Goal: Task Accomplishment & Management: Manage account settings

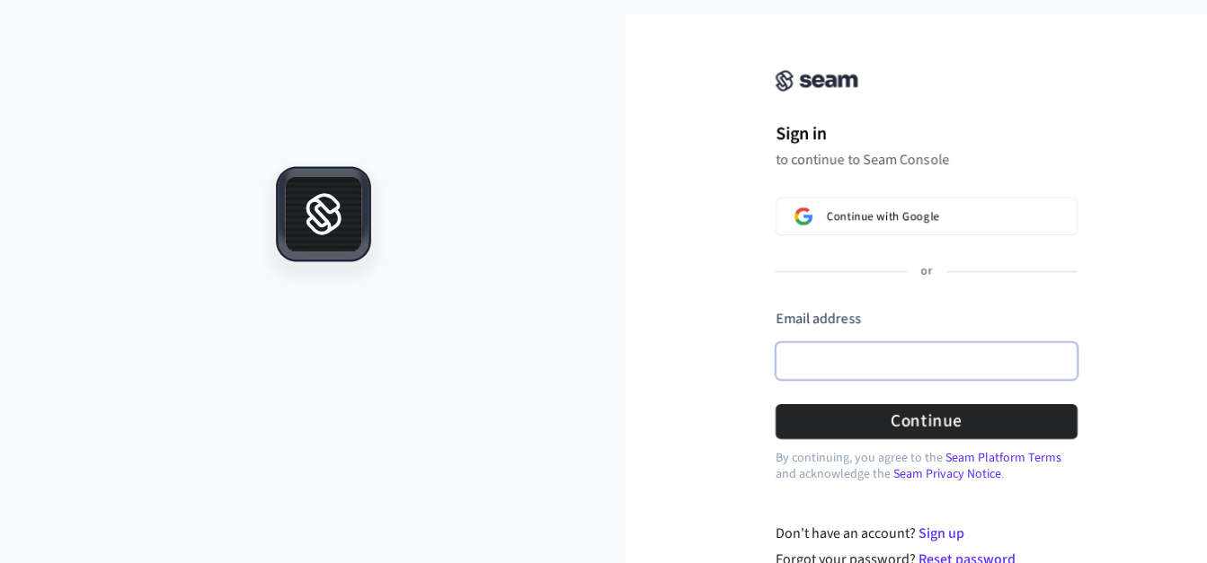
click at [852, 346] on input "Email address" at bounding box center [927, 361] width 302 height 38
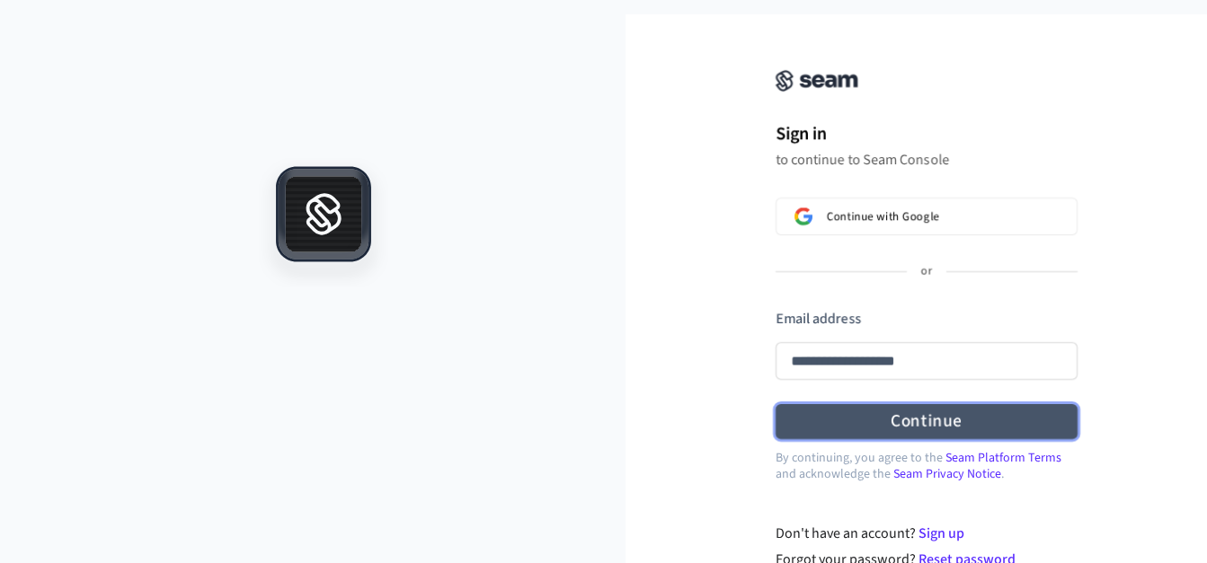
click at [949, 428] on button "Continue" at bounding box center [927, 421] width 302 height 35
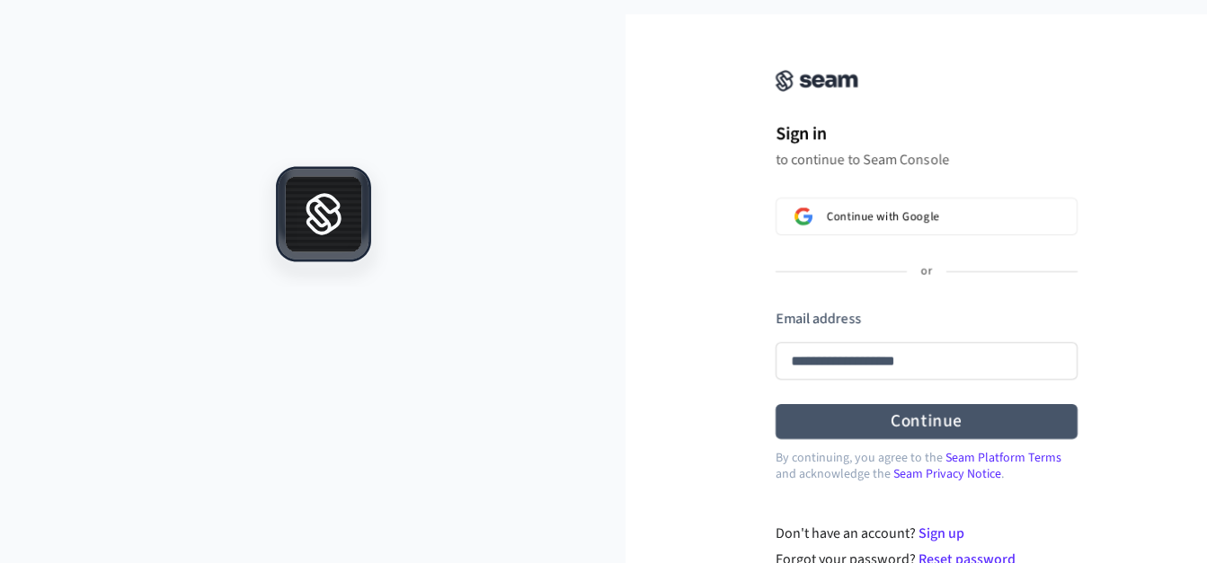
type input "**********"
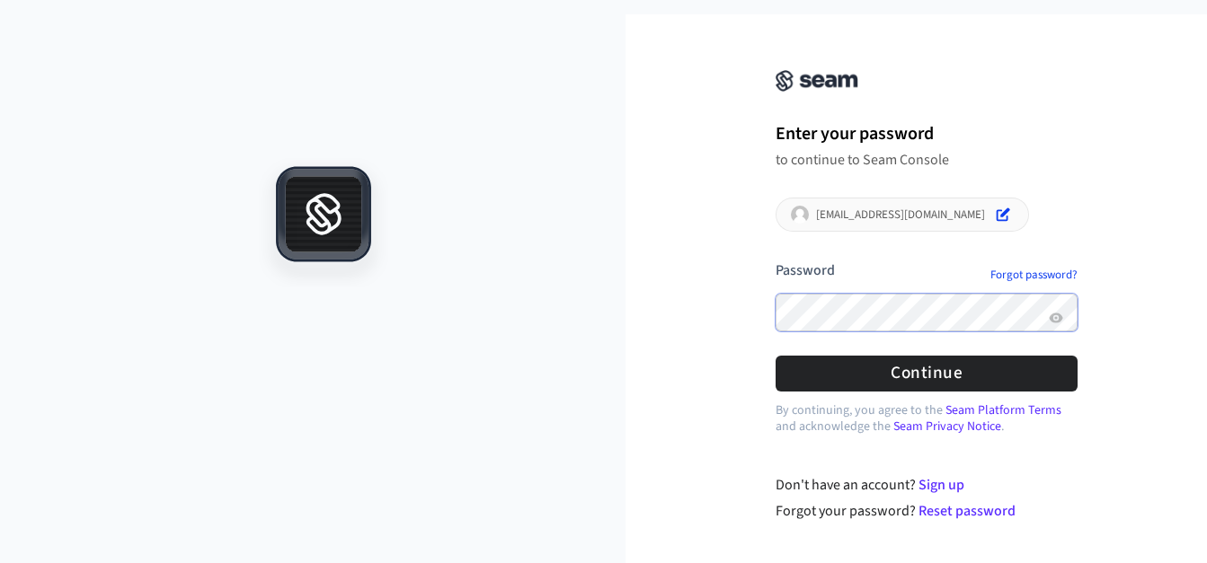
click at [776, 261] on button "submit" at bounding box center [776, 261] width 0 height 0
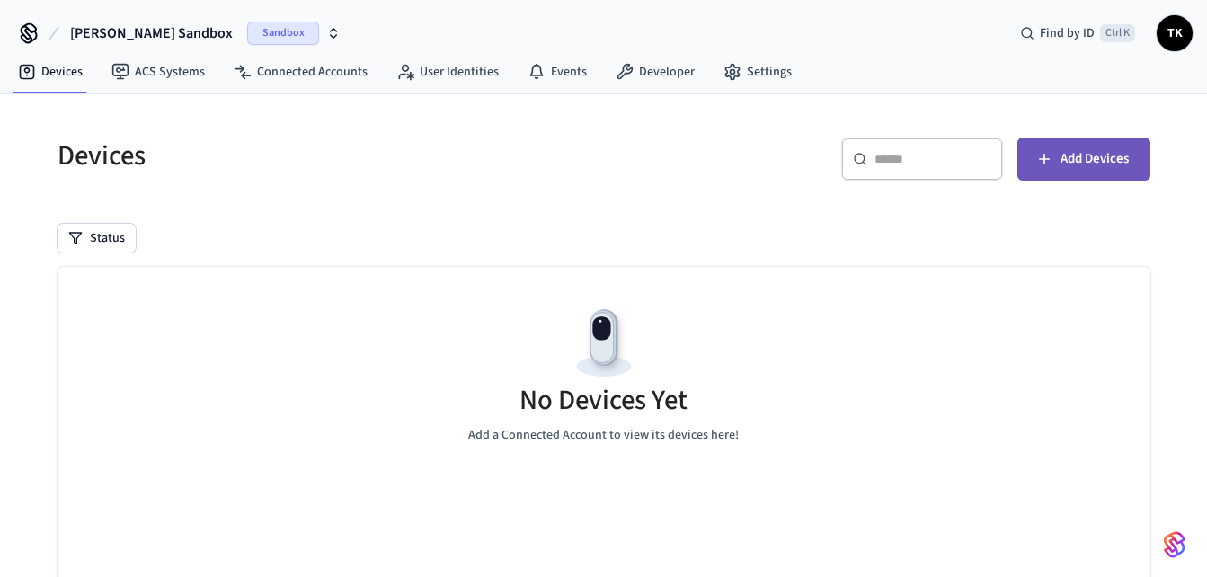
click at [1071, 161] on span "Add Devices" at bounding box center [1094, 158] width 68 height 23
click at [102, 36] on span "[PERSON_NAME] Sandbox" at bounding box center [151, 33] width 163 height 22
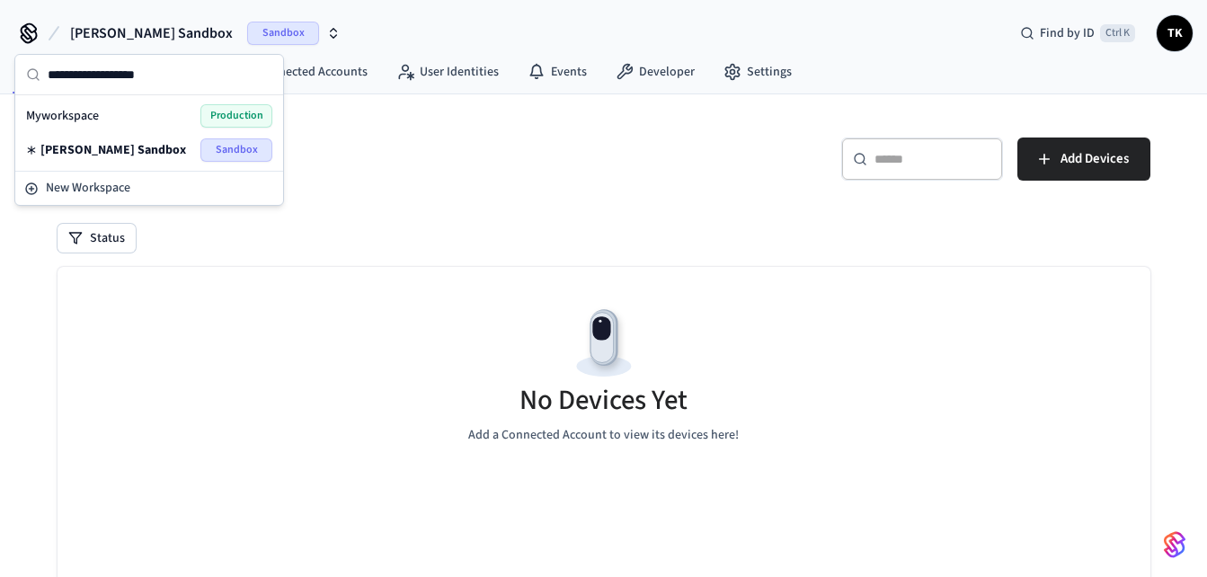
click at [223, 111] on span "Production" at bounding box center [236, 115] width 72 height 23
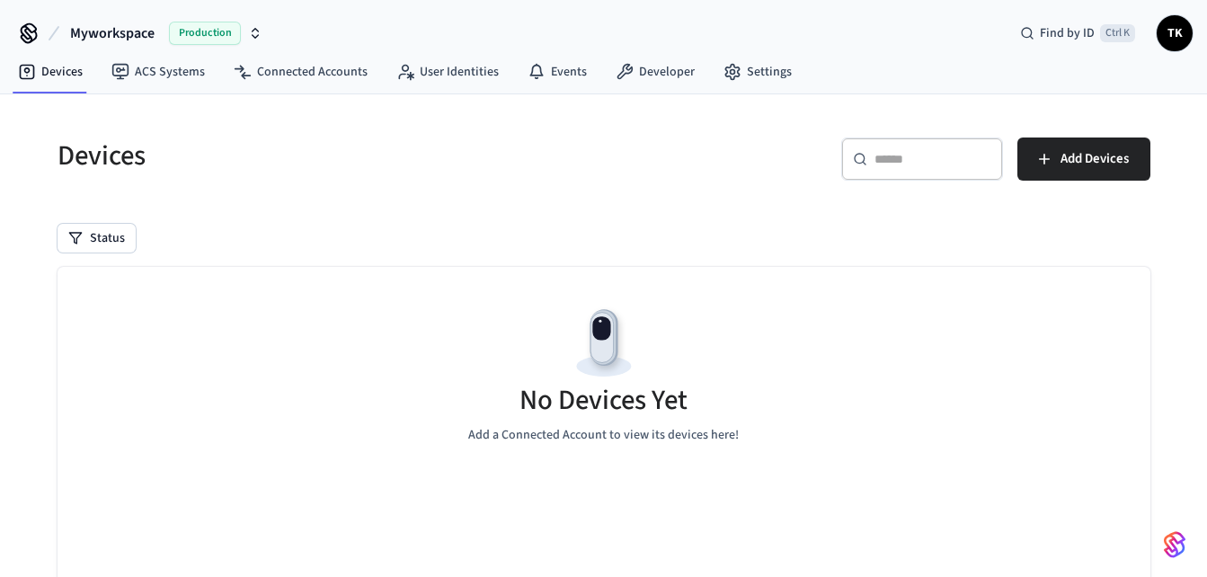
click at [256, 33] on icon "button" at bounding box center [255, 33] width 14 height 14
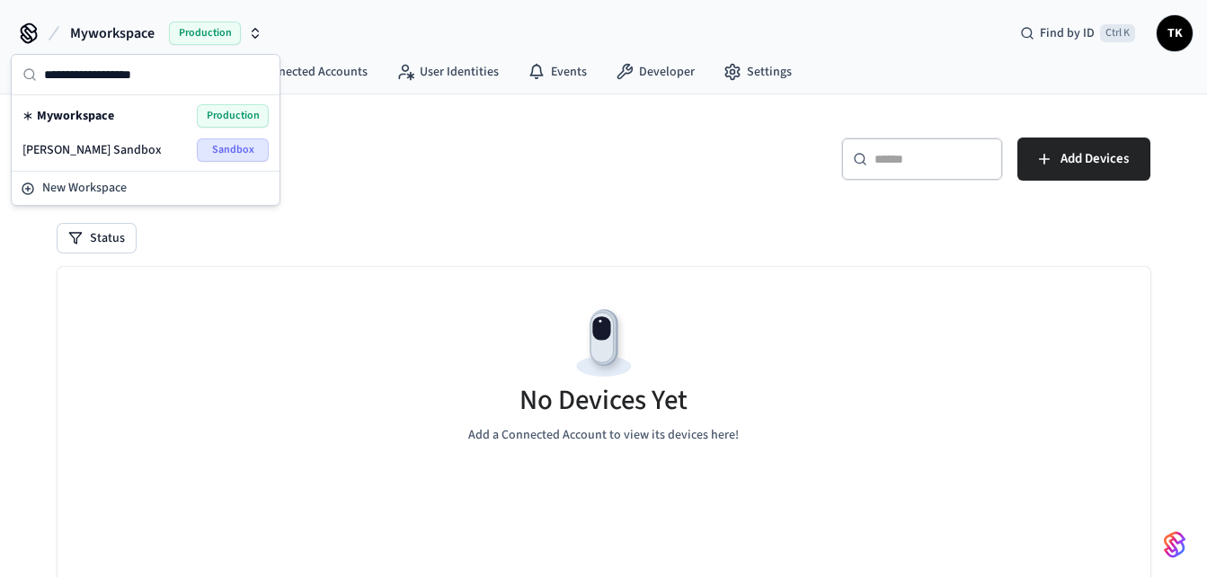
click at [254, 30] on icon "button" at bounding box center [256, 30] width 6 height 3
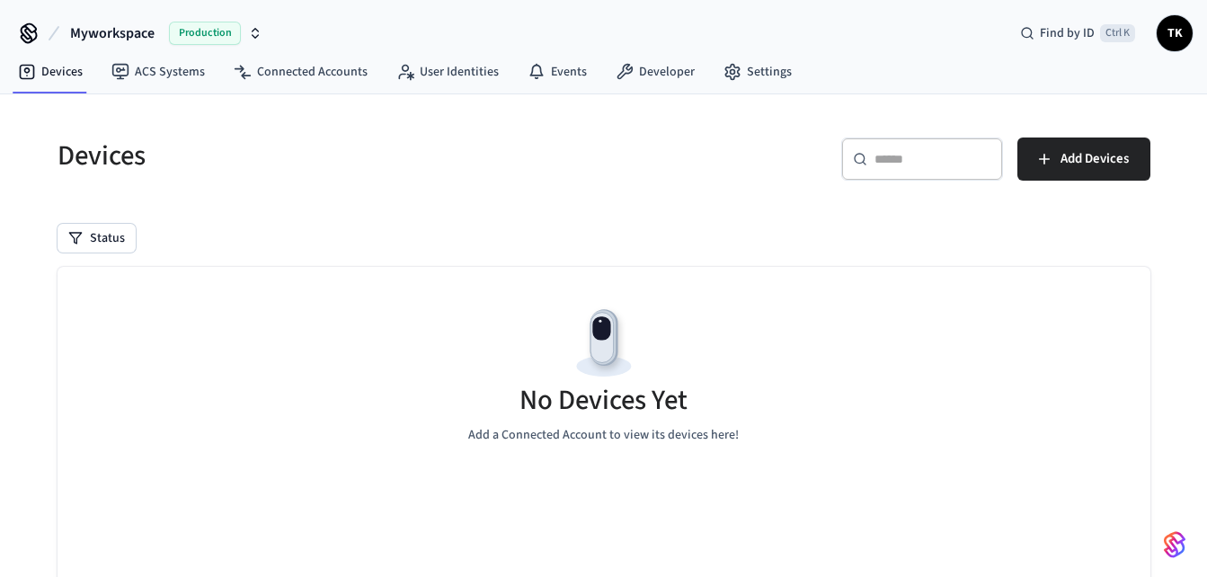
click at [227, 29] on span "Production" at bounding box center [205, 33] width 72 height 23
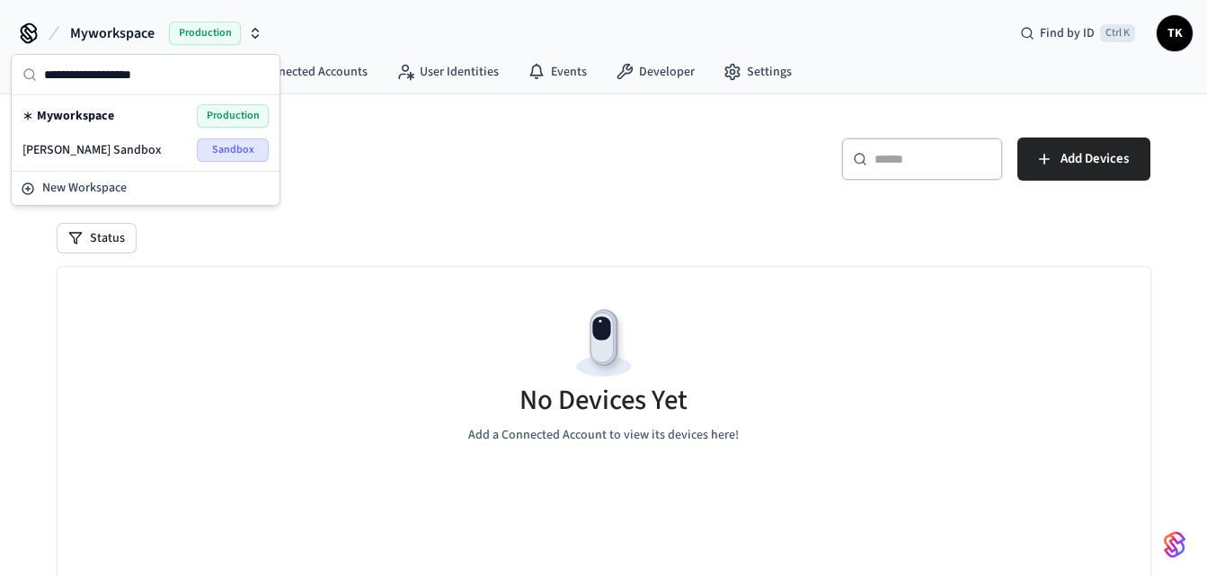
click at [233, 148] on span "Sandbox" at bounding box center [233, 149] width 72 height 23
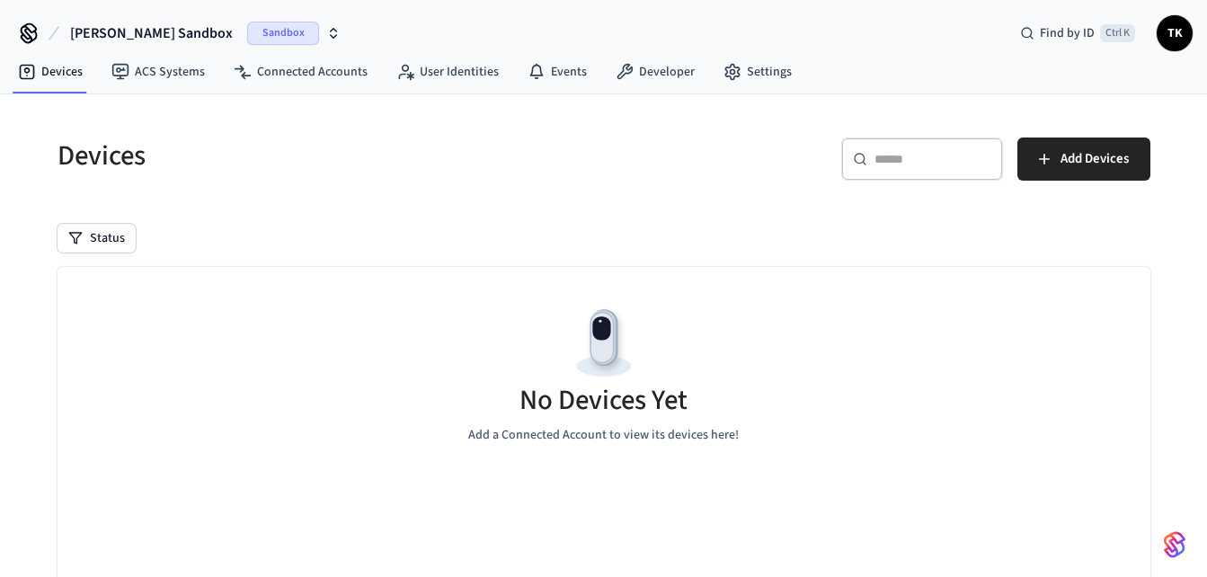
drag, startPoint x: 149, startPoint y: 34, endPoint x: 125, endPoint y: 27, distance: 25.3
click at [125, 27] on span "[PERSON_NAME] Sandbox" at bounding box center [151, 33] width 163 height 22
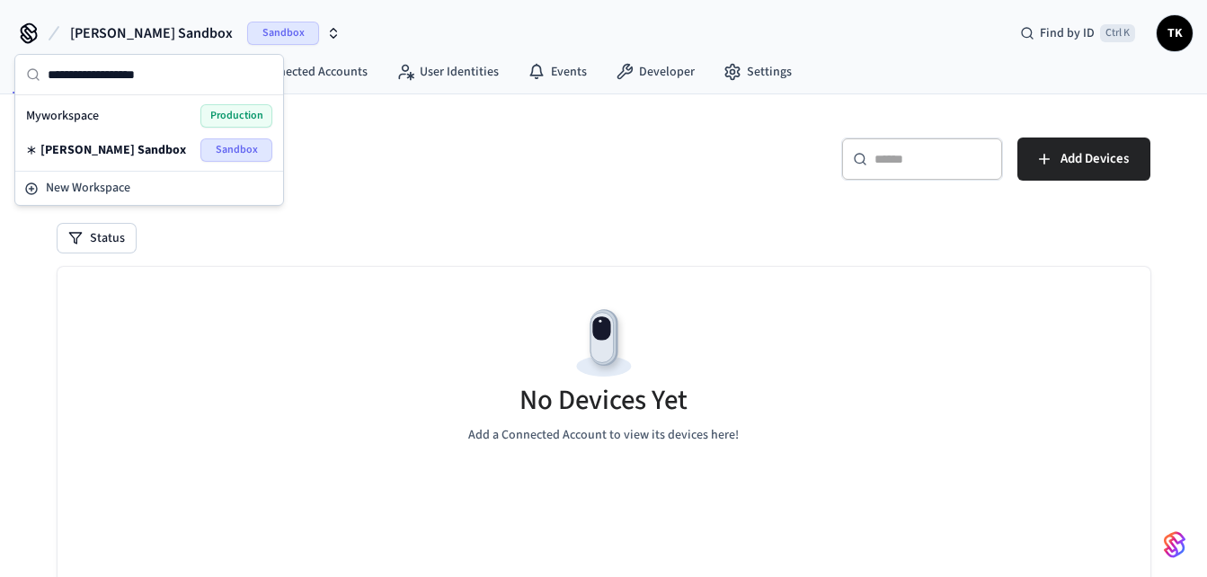
click at [64, 145] on span "[PERSON_NAME] Sandbox" at bounding box center [113, 150] width 146 height 18
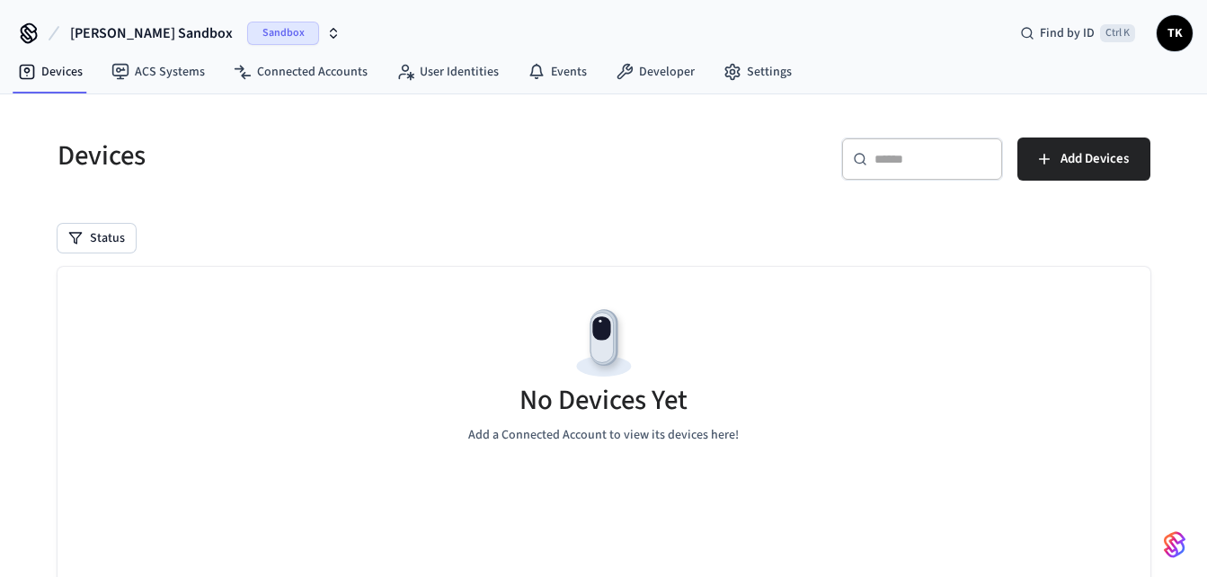
click at [326, 34] on icon "button" at bounding box center [333, 33] width 14 height 14
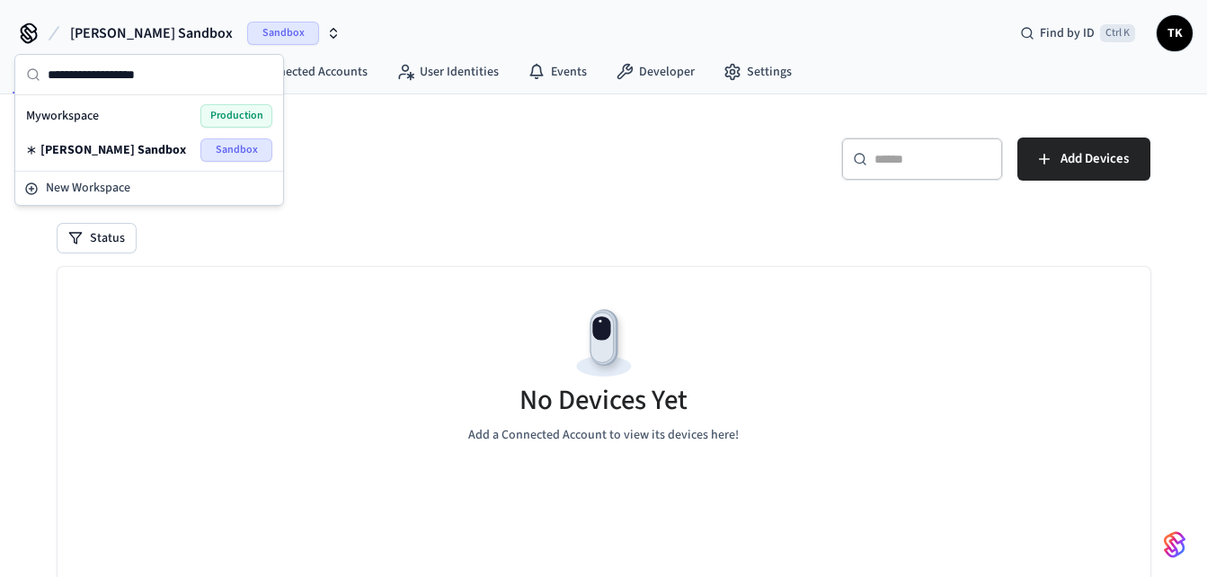
click at [235, 112] on span "Production" at bounding box center [236, 115] width 72 height 23
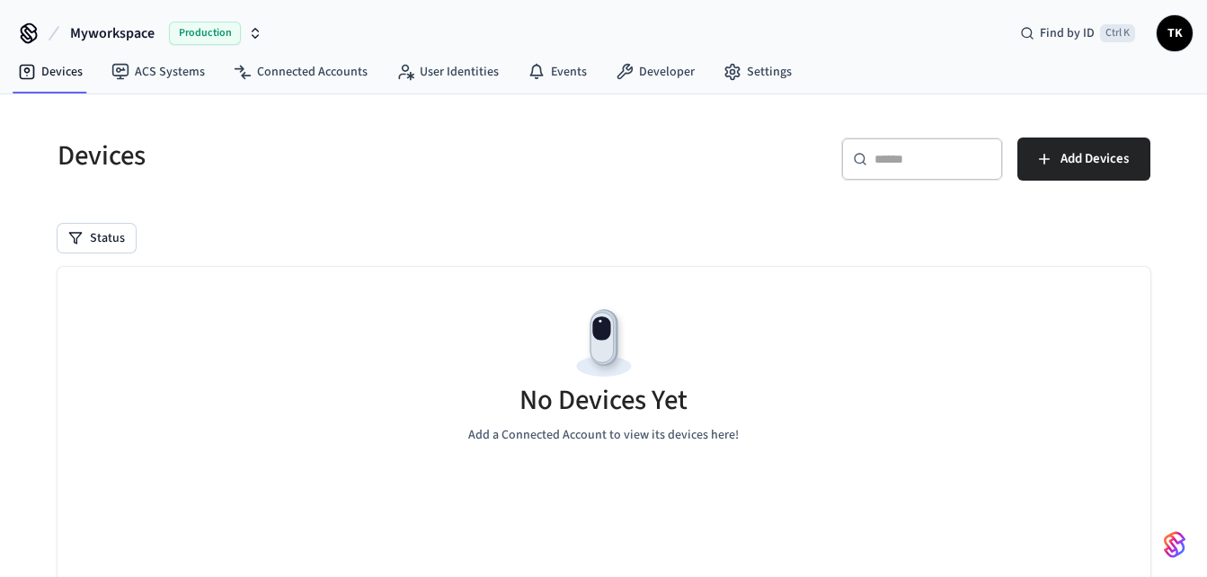
click at [217, 32] on span "Production" at bounding box center [205, 33] width 72 height 23
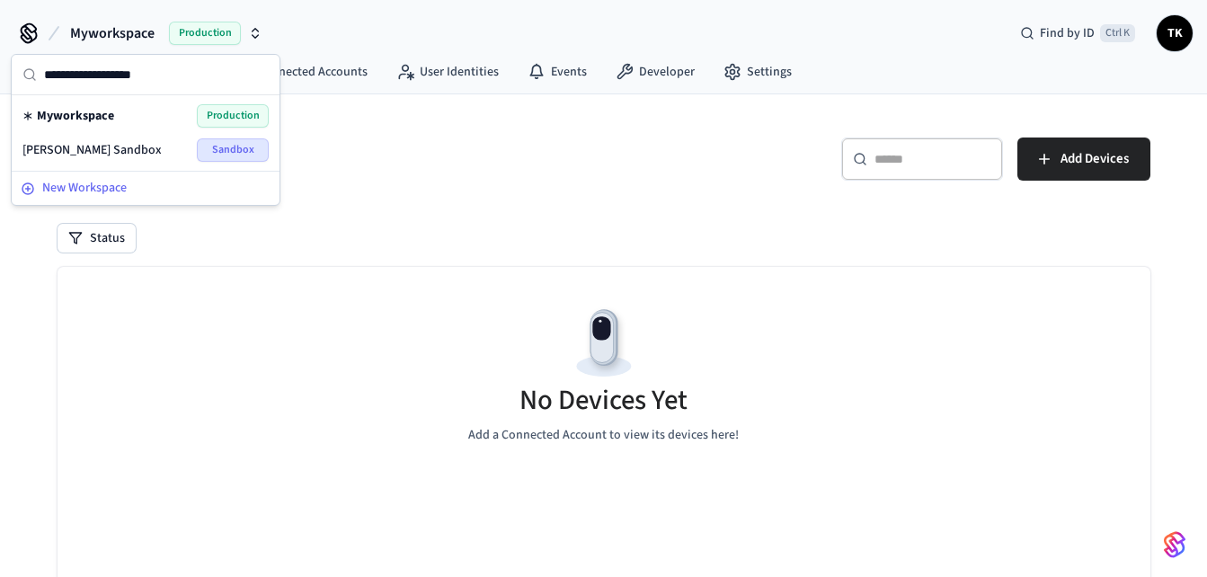
click at [117, 182] on span "New Workspace" at bounding box center [84, 188] width 84 height 19
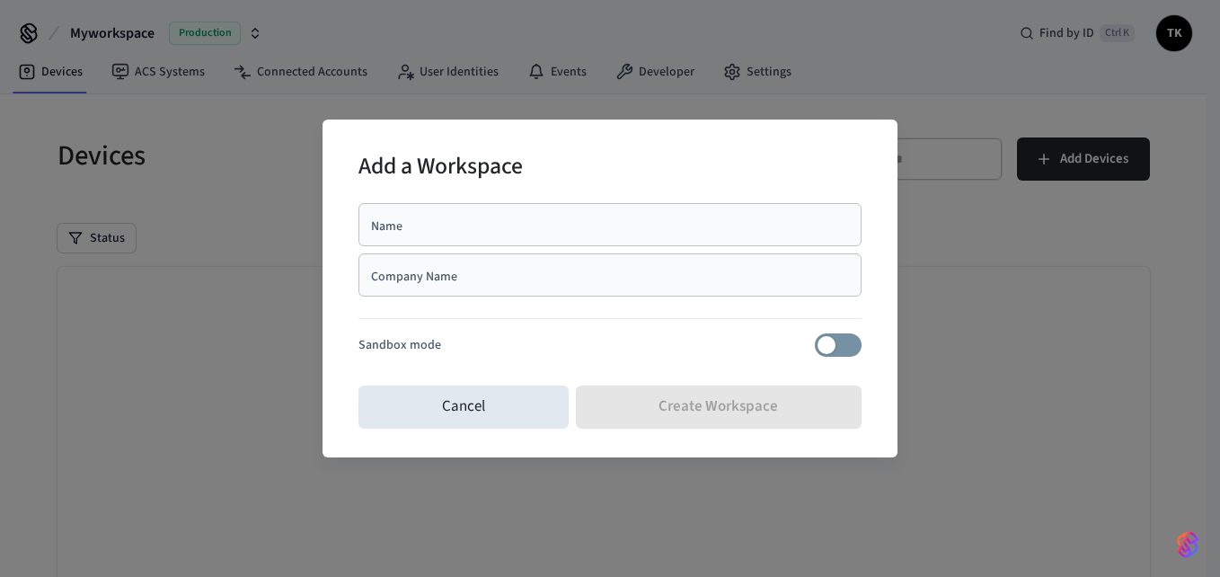
click at [252, 31] on div "Add a Workspace Name Name Company Name Company Name Sandbox mode Cancel Create …" at bounding box center [610, 288] width 1220 height 577
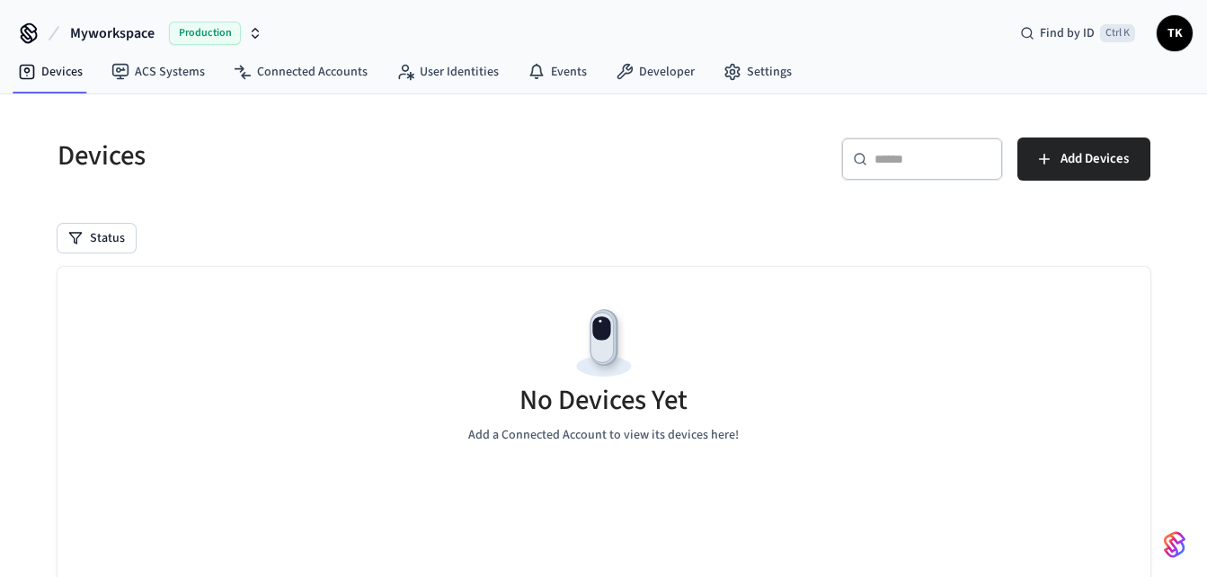
click at [252, 31] on icon "button" at bounding box center [255, 33] width 14 height 14
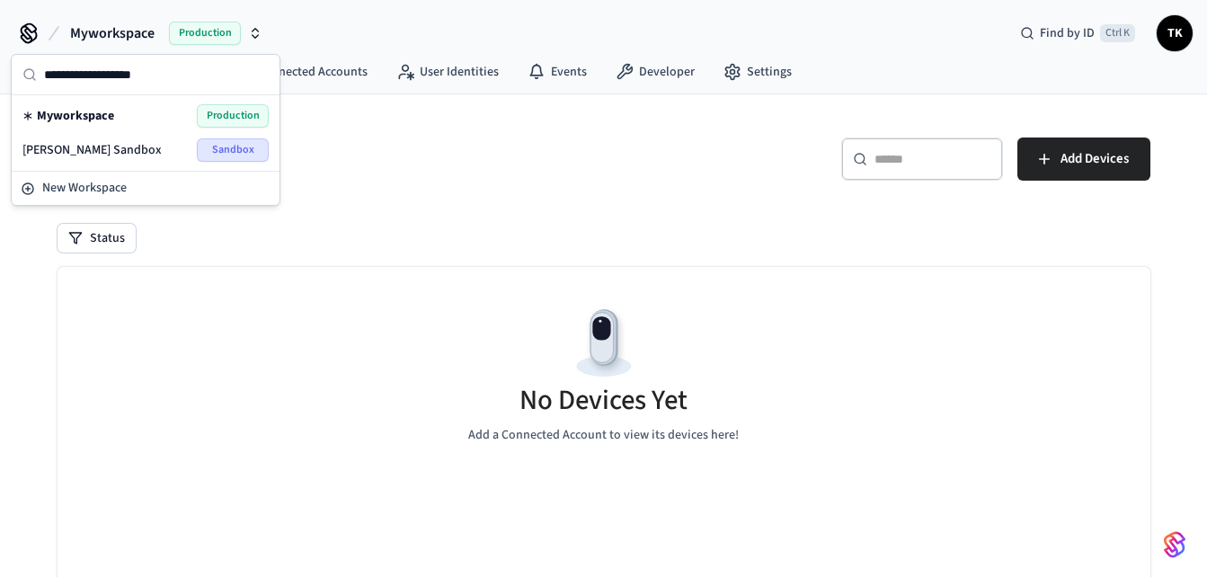
click at [129, 116] on div "Myworkspace Production" at bounding box center [145, 115] width 246 height 23
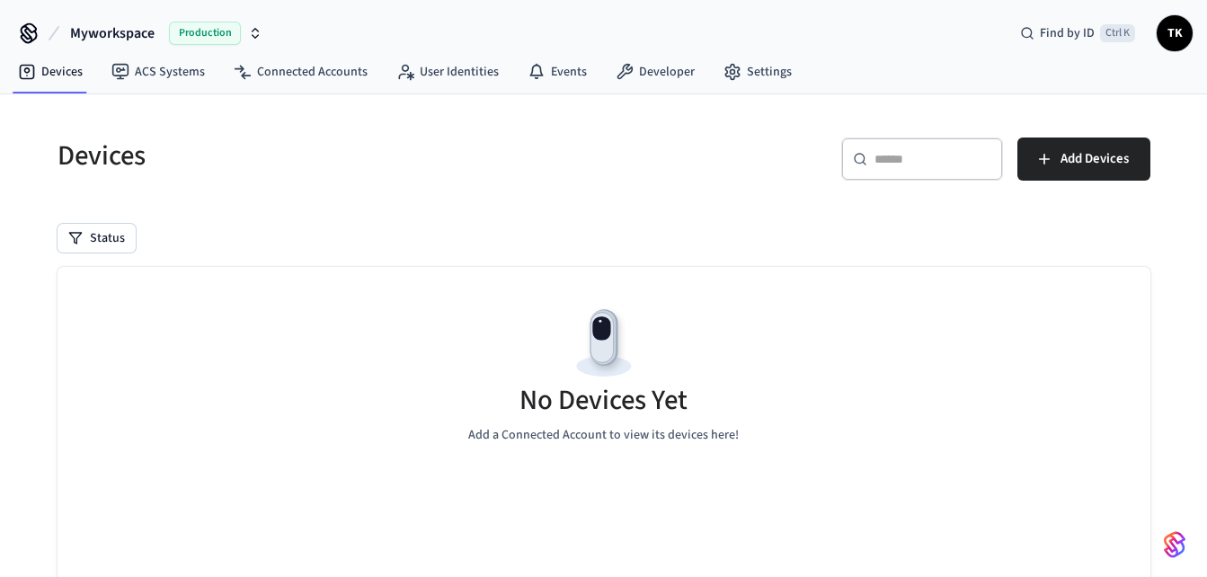
drag, startPoint x: 150, startPoint y: 33, endPoint x: 102, endPoint y: 31, distance: 48.6
click at [102, 31] on span "Myworkspace" at bounding box center [112, 33] width 84 height 22
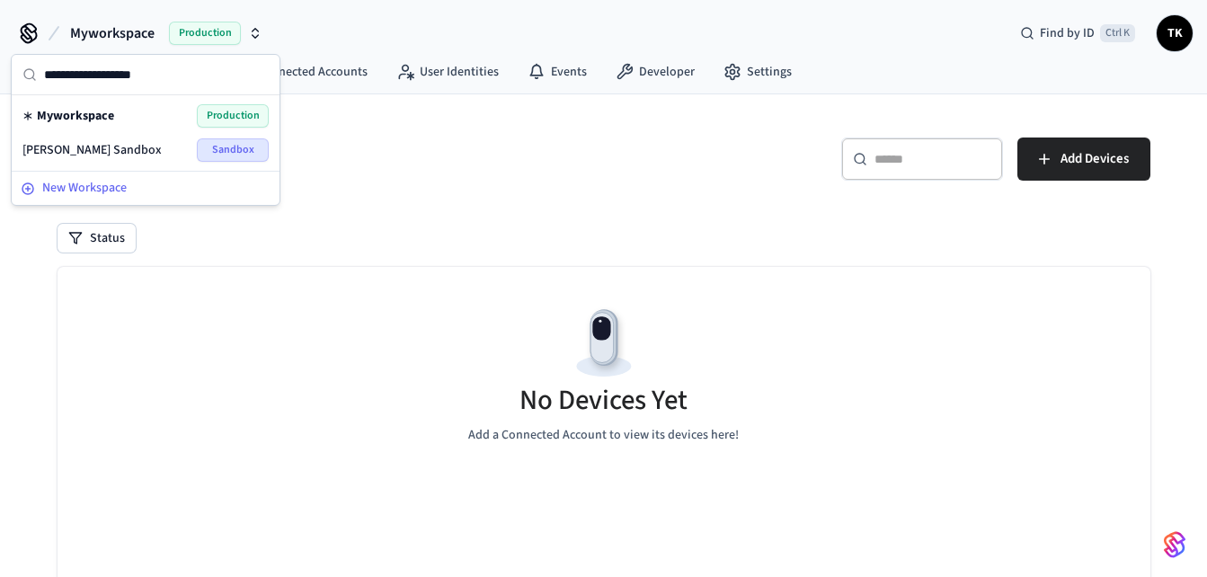
click at [84, 174] on button "New Workspace" at bounding box center [145, 188] width 264 height 30
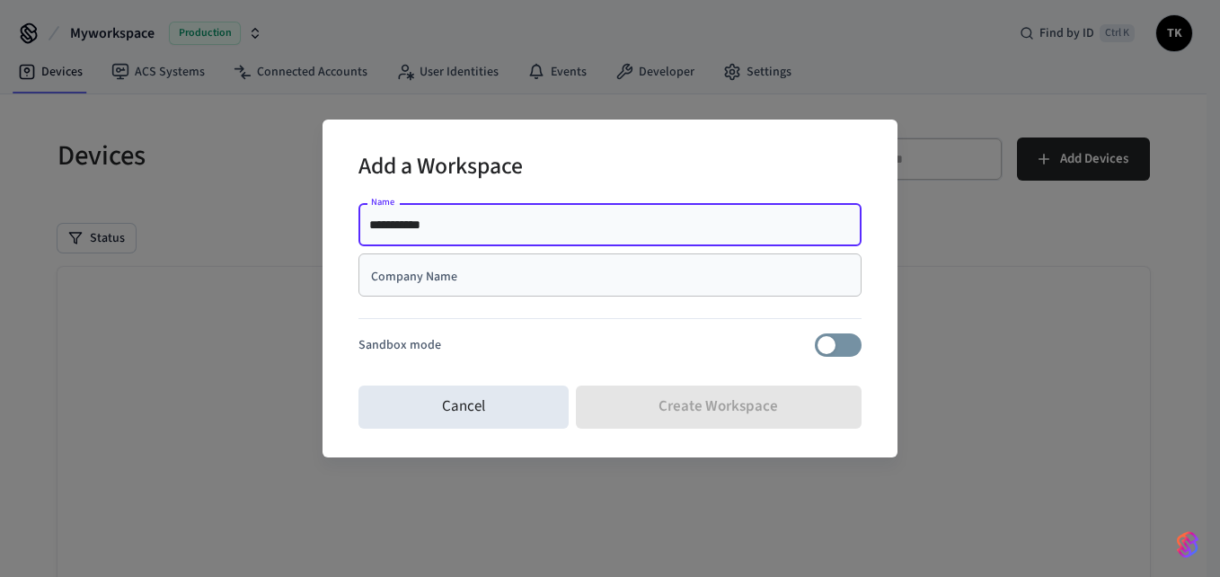
type input "**********"
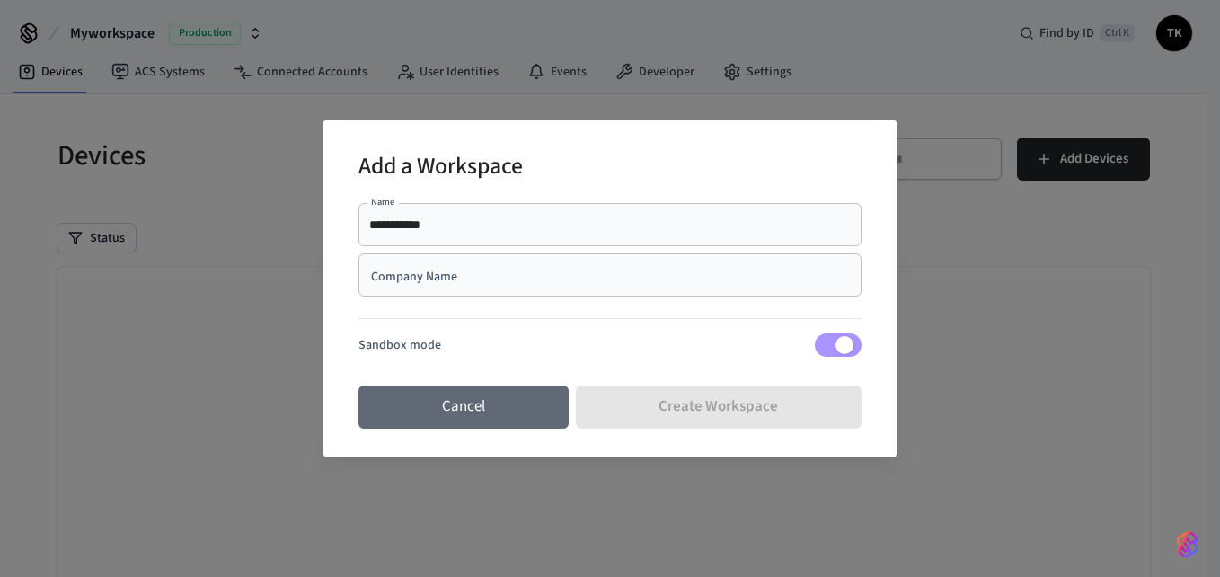
click at [481, 402] on button "Cancel" at bounding box center [464, 407] width 210 height 43
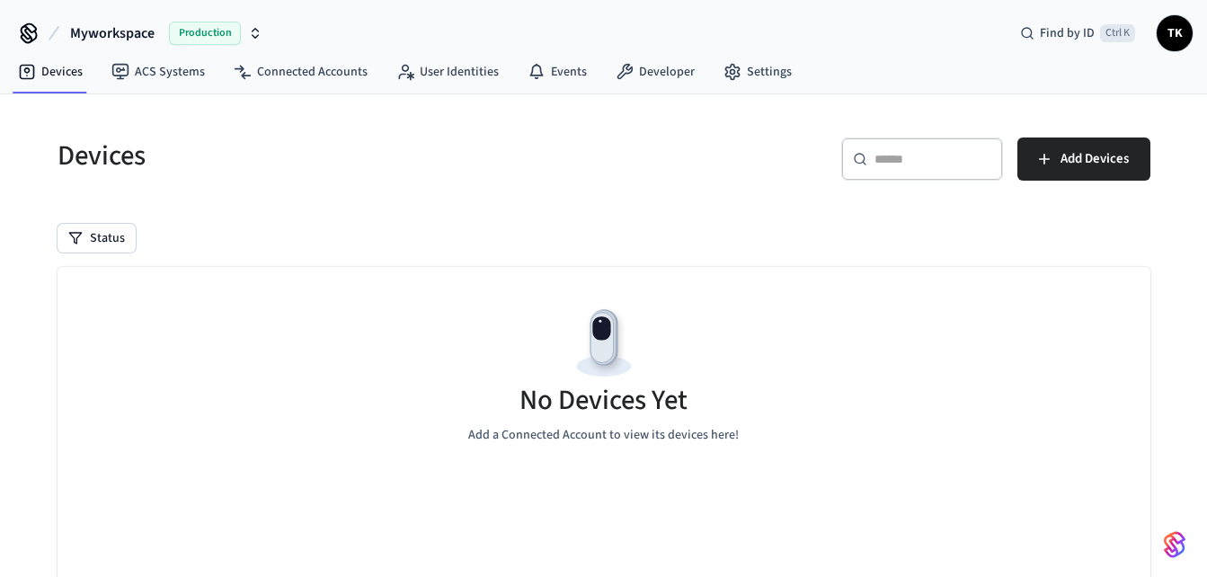
click at [120, 19] on button "Myworkspace Production" at bounding box center [166, 33] width 203 height 38
click at [365, 153] on h5 "Devices" at bounding box center [326, 155] width 536 height 37
click at [740, 66] on link "Settings" at bounding box center [757, 72] width 97 height 32
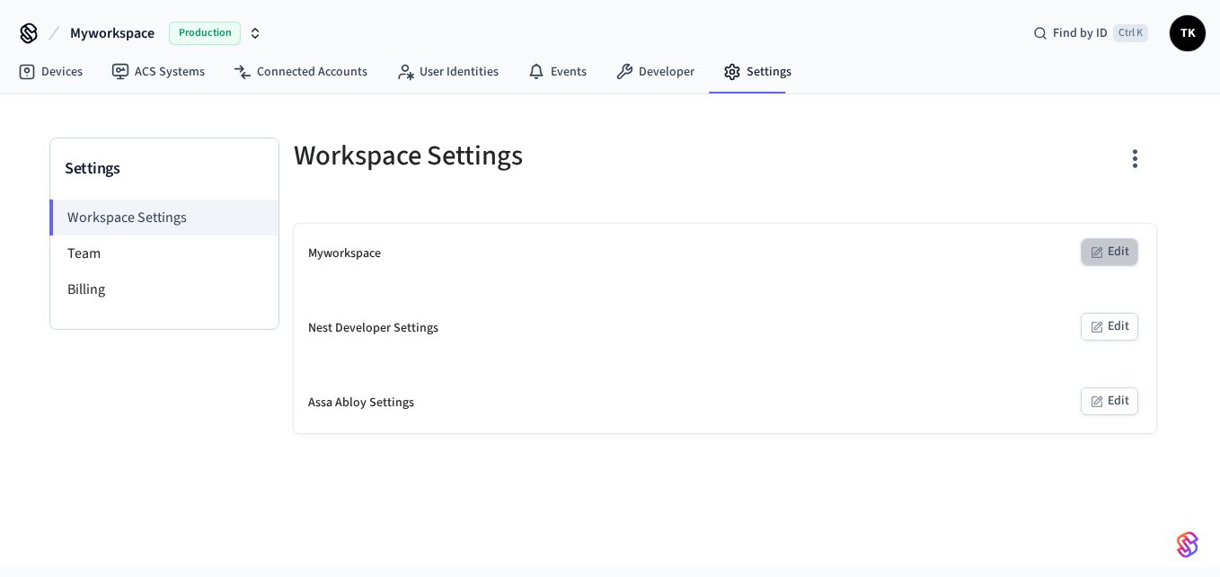
click at [1105, 247] on button "Edit" at bounding box center [1110, 252] width 58 height 28
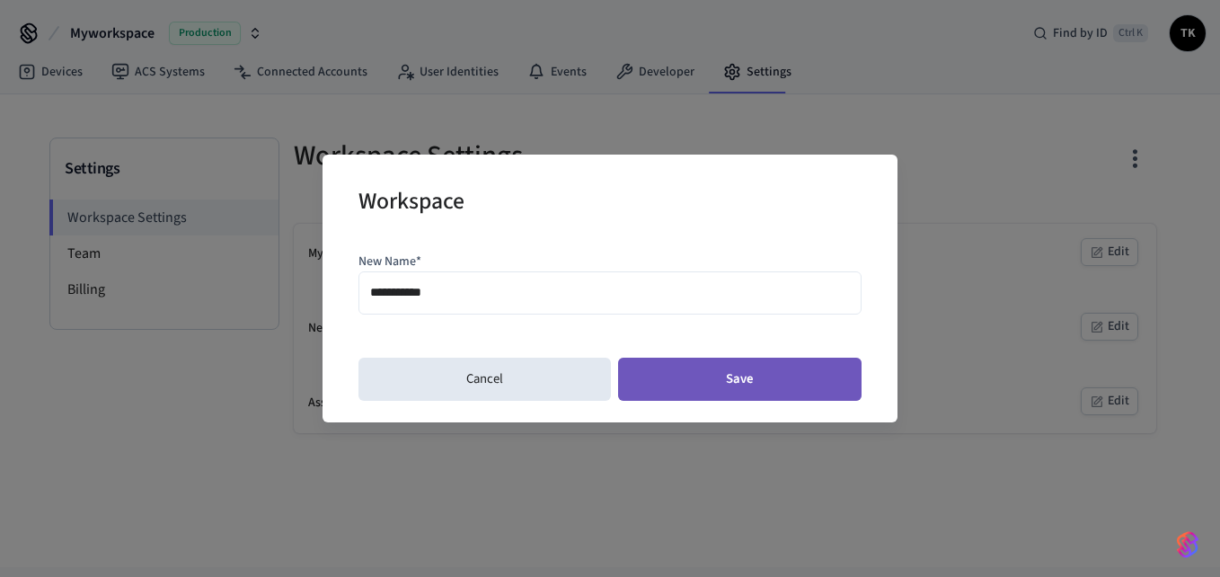
click at [696, 387] on button "Save" at bounding box center [740, 379] width 244 height 43
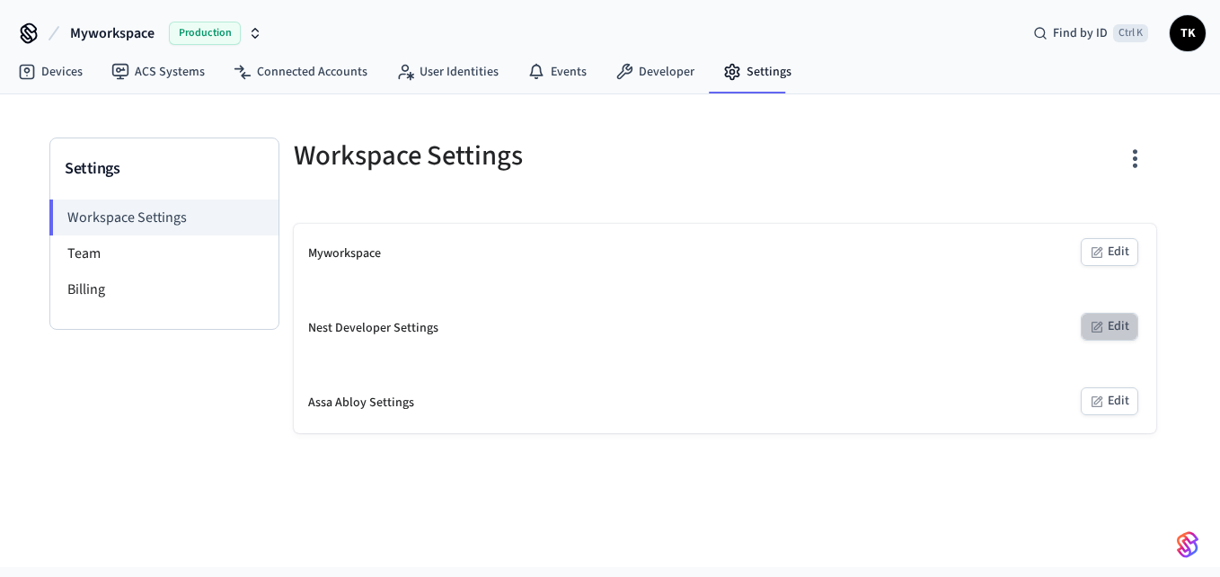
click at [1103, 336] on button "Edit" at bounding box center [1110, 327] width 58 height 28
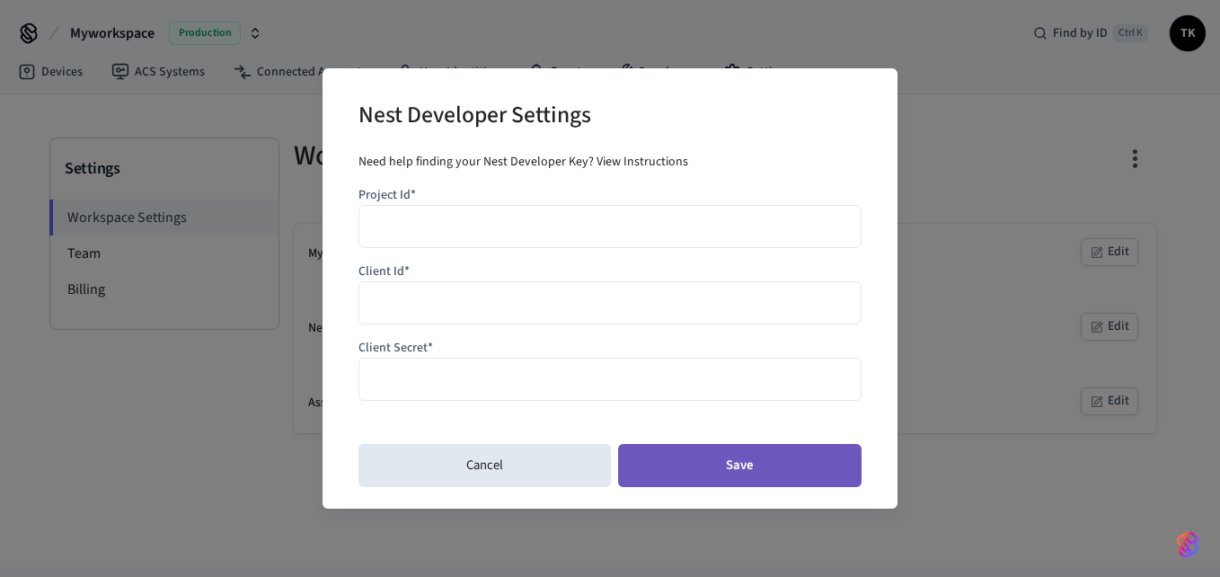
click at [772, 469] on button "Save" at bounding box center [740, 465] width 244 height 43
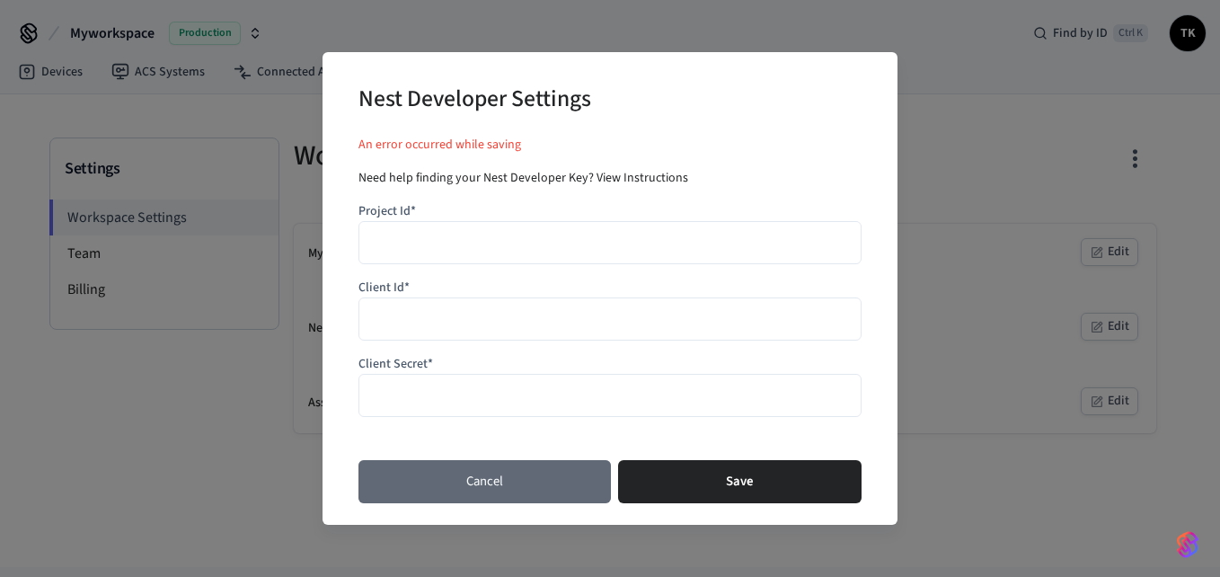
click at [581, 485] on button "Cancel" at bounding box center [485, 481] width 253 height 43
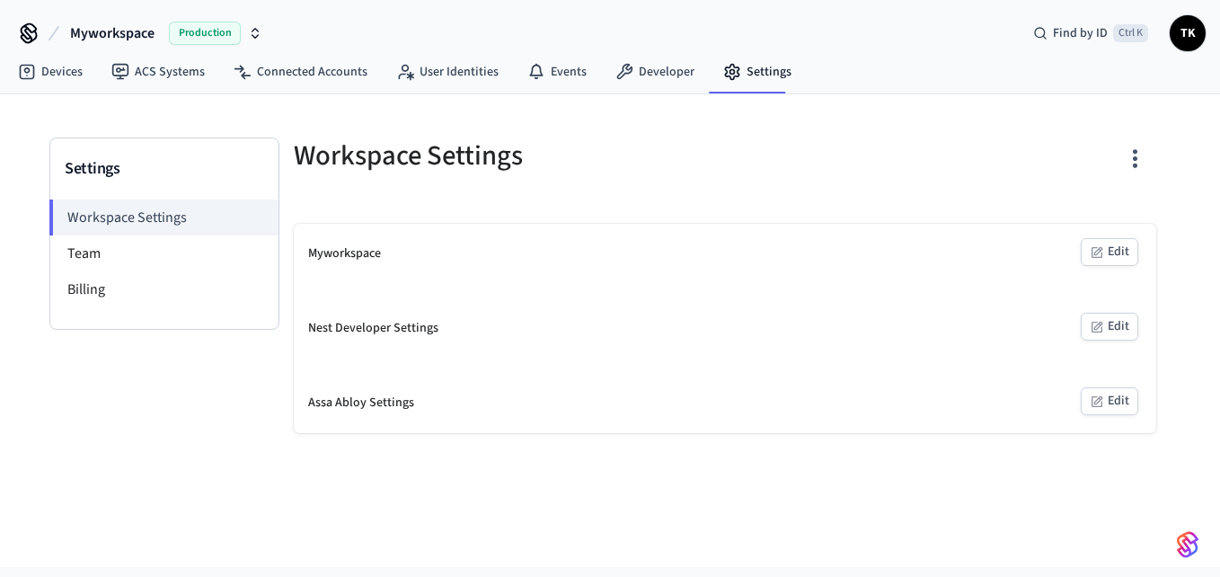
click at [581, 485] on div "Settings Workspace Settings Team Billing Workspace Settings Myworkspace Edit Ne…" at bounding box center [610, 330] width 1220 height 473
click at [165, 243] on li "Team" at bounding box center [164, 253] width 228 height 36
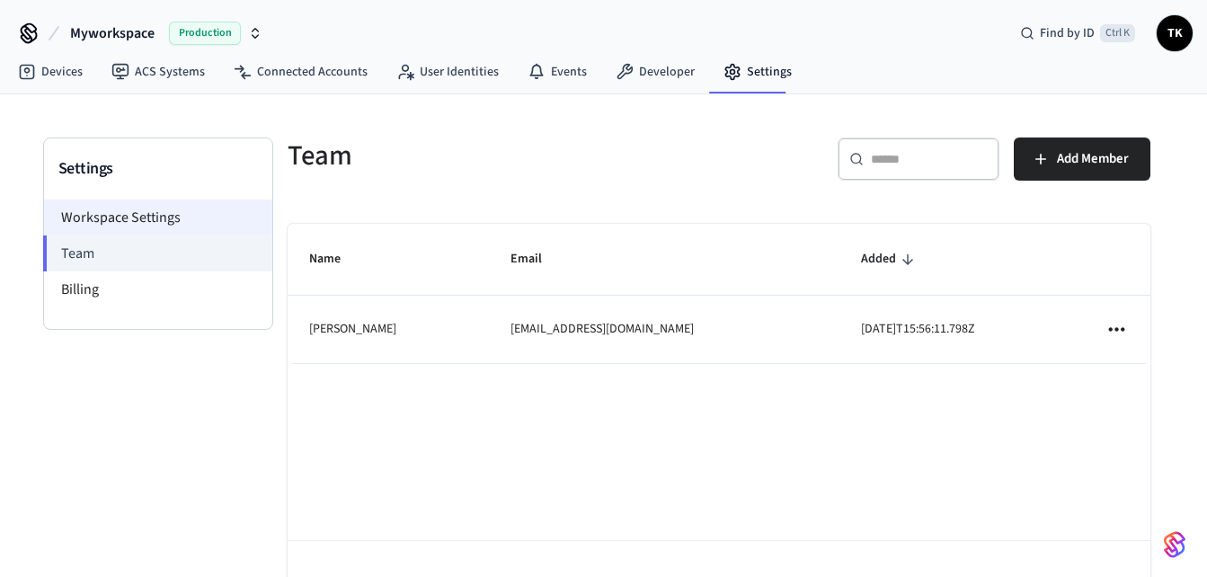
click at [158, 222] on li "Workspace Settings" at bounding box center [158, 217] width 228 height 36
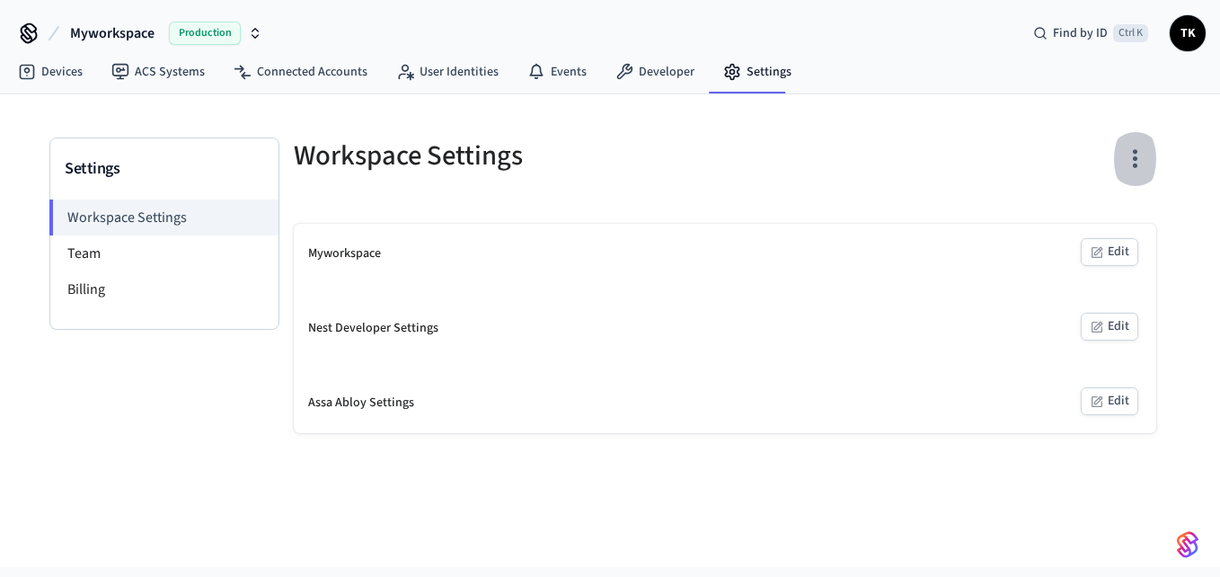
click at [1139, 170] on icon "button" at bounding box center [1135, 159] width 28 height 28
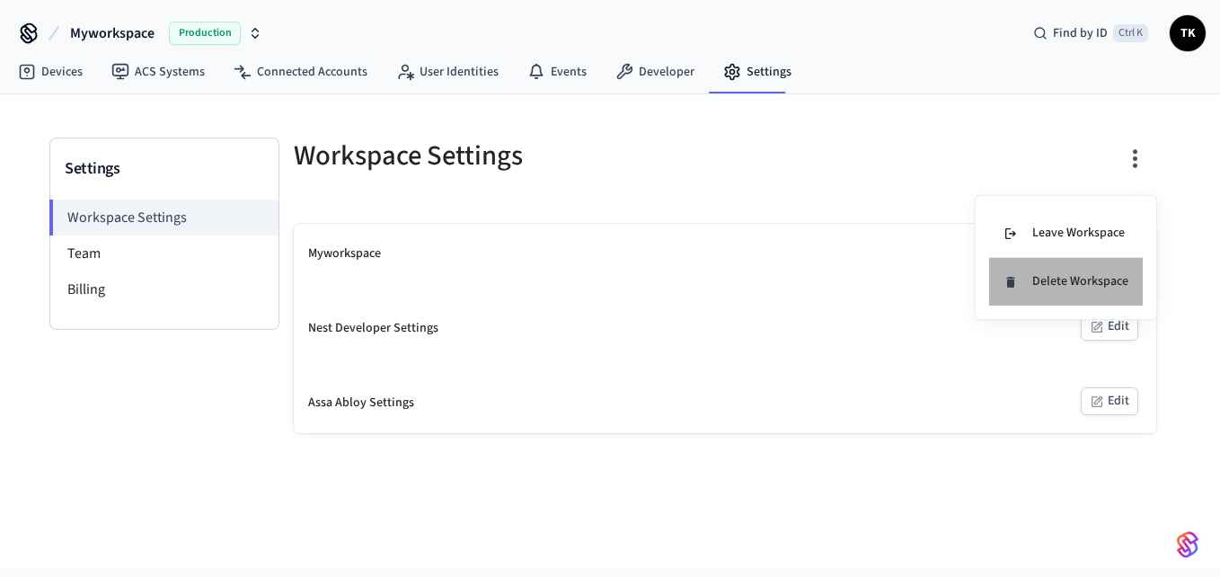
click at [1099, 275] on div "Delete Workspace" at bounding box center [1066, 281] width 125 height 19
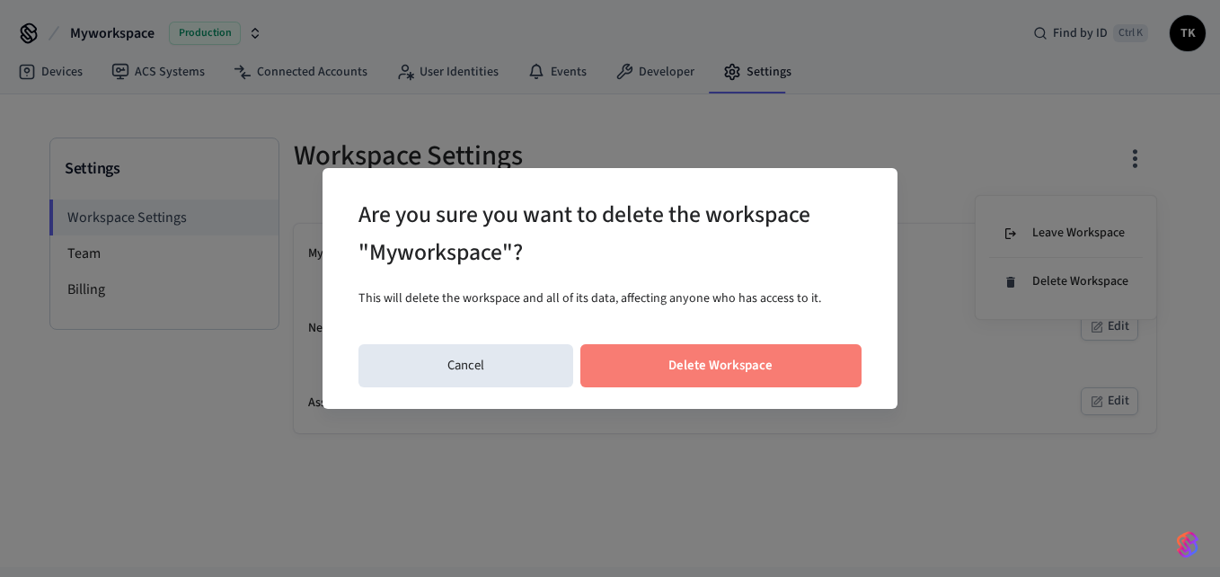
click at [844, 361] on button "Delete Workspace" at bounding box center [722, 365] width 282 height 43
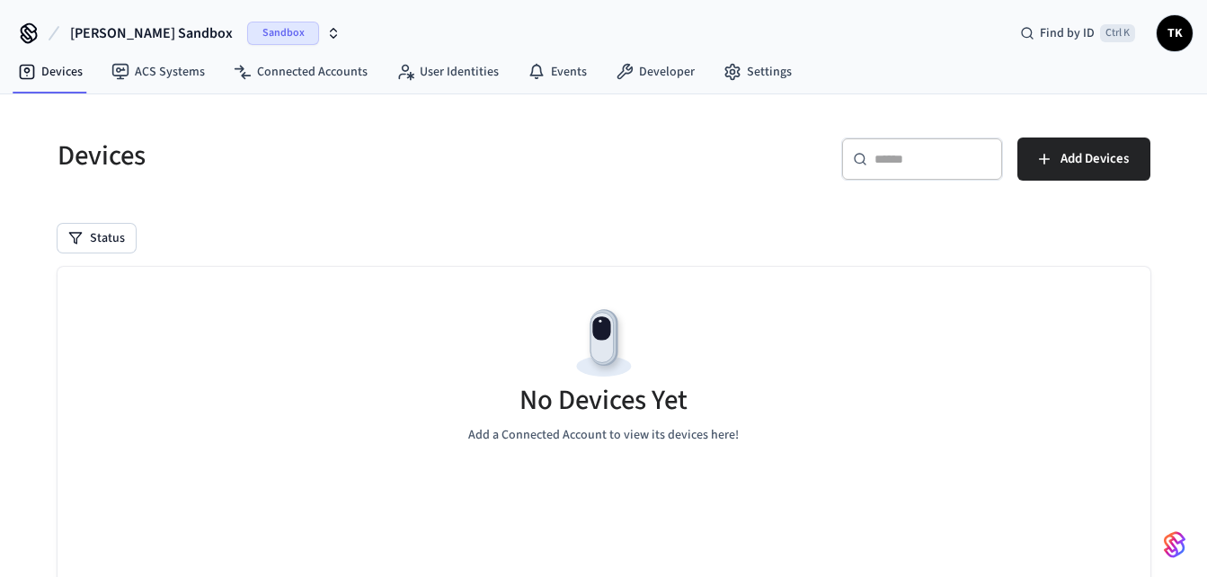
click at [167, 28] on span "[PERSON_NAME] Sandbox" at bounding box center [151, 33] width 163 height 22
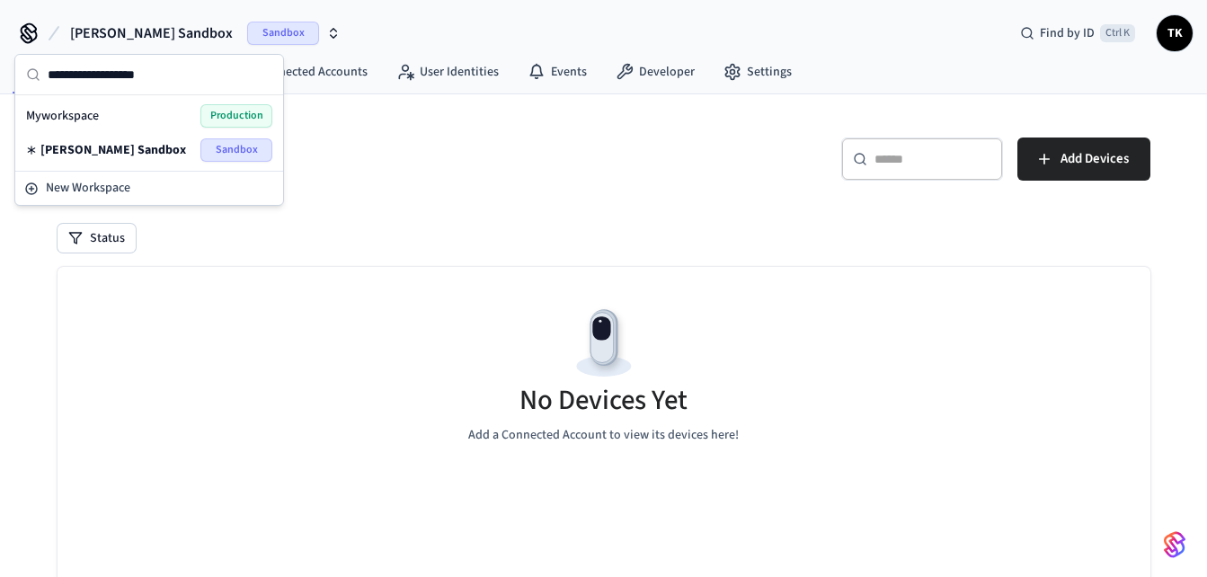
click at [207, 120] on span "Production" at bounding box center [236, 115] width 72 height 23
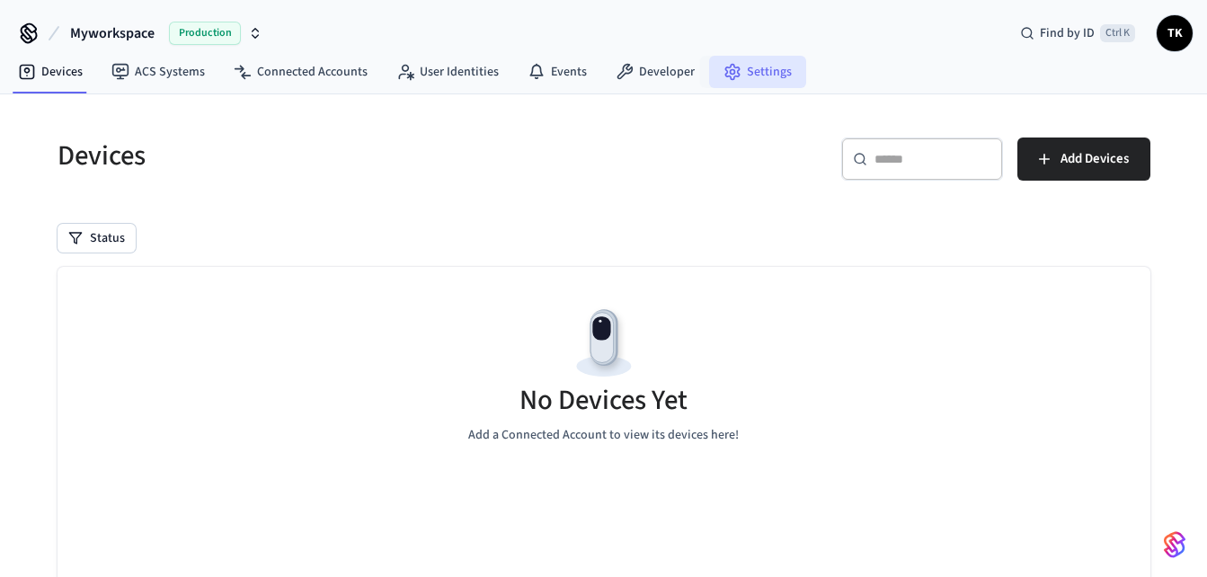
click at [745, 87] on link "Settings" at bounding box center [757, 72] width 97 height 32
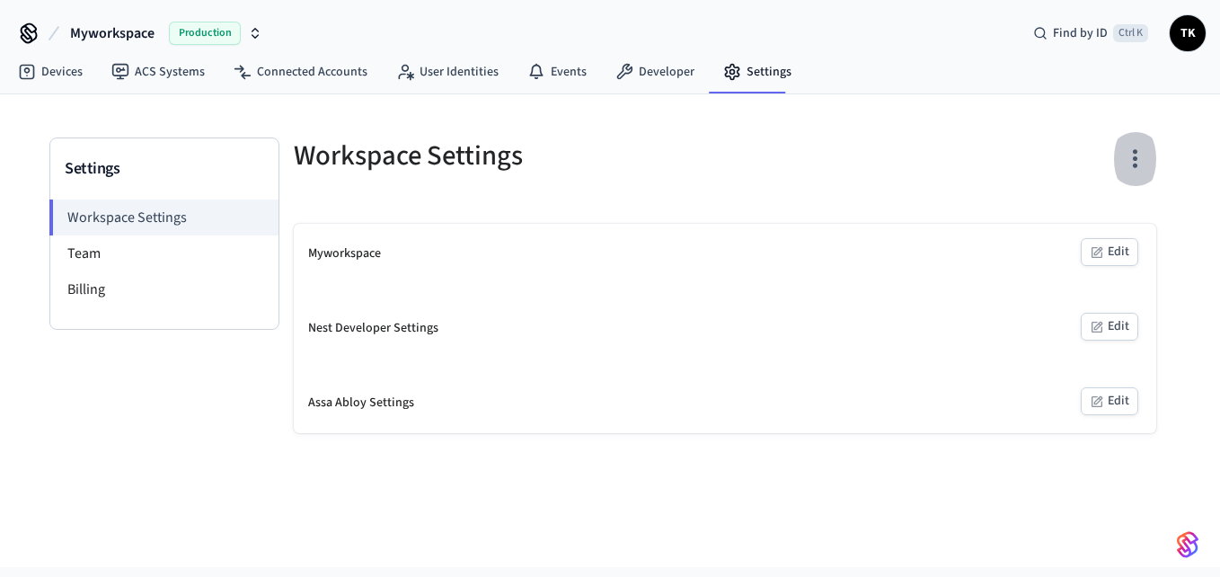
click at [1142, 160] on icon "button" at bounding box center [1135, 159] width 28 height 28
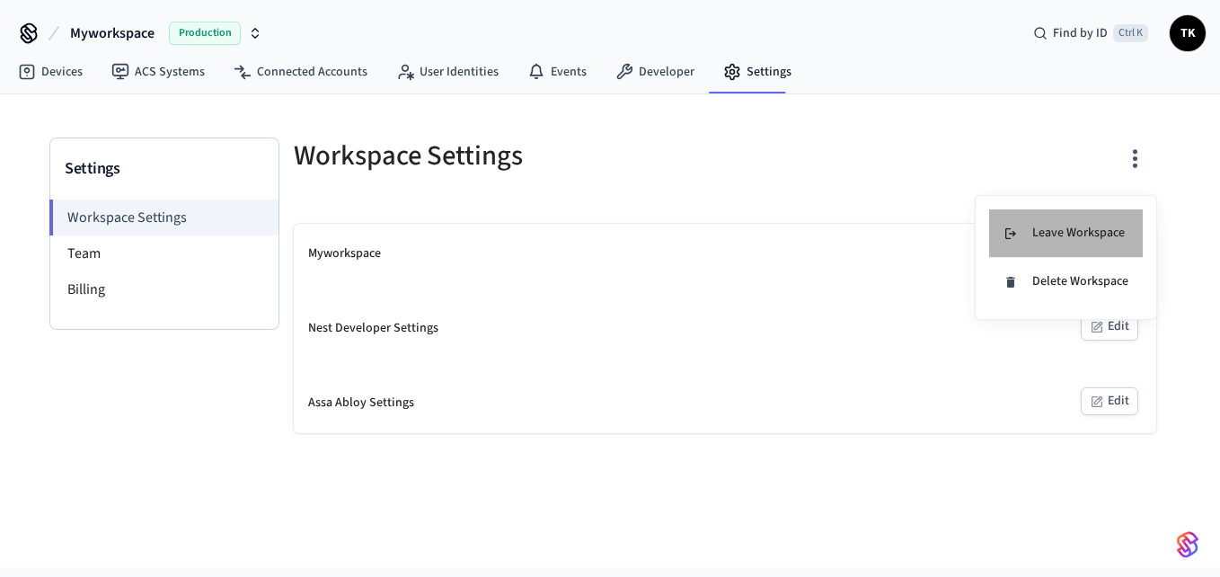
click at [1095, 233] on div "Leave Workspace" at bounding box center [1064, 233] width 121 height 19
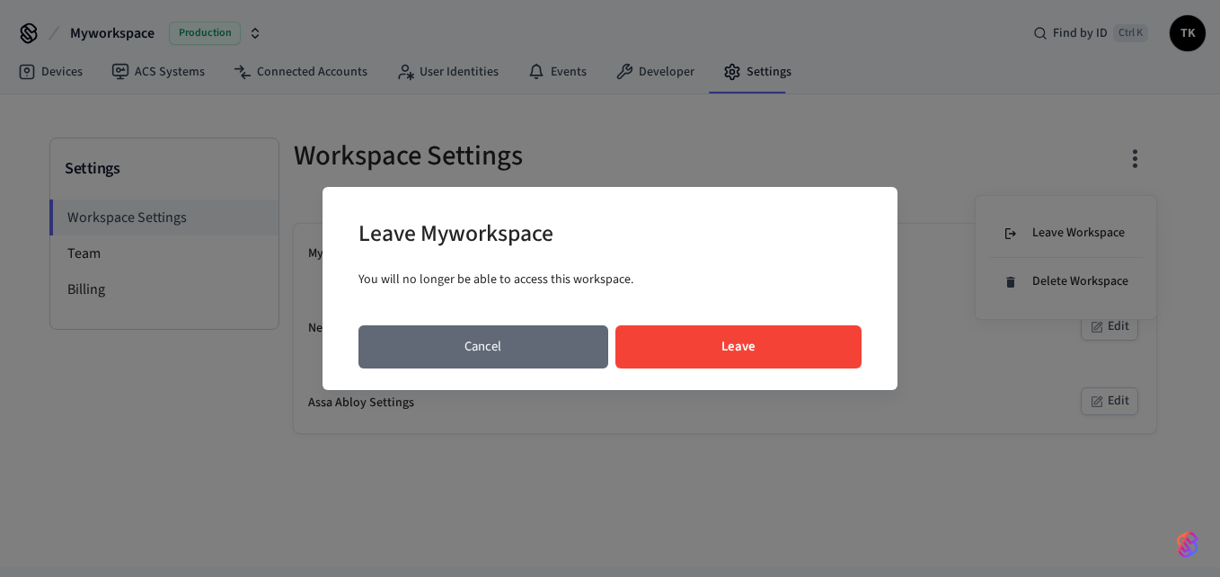
click at [552, 341] on button "Cancel" at bounding box center [484, 346] width 250 height 43
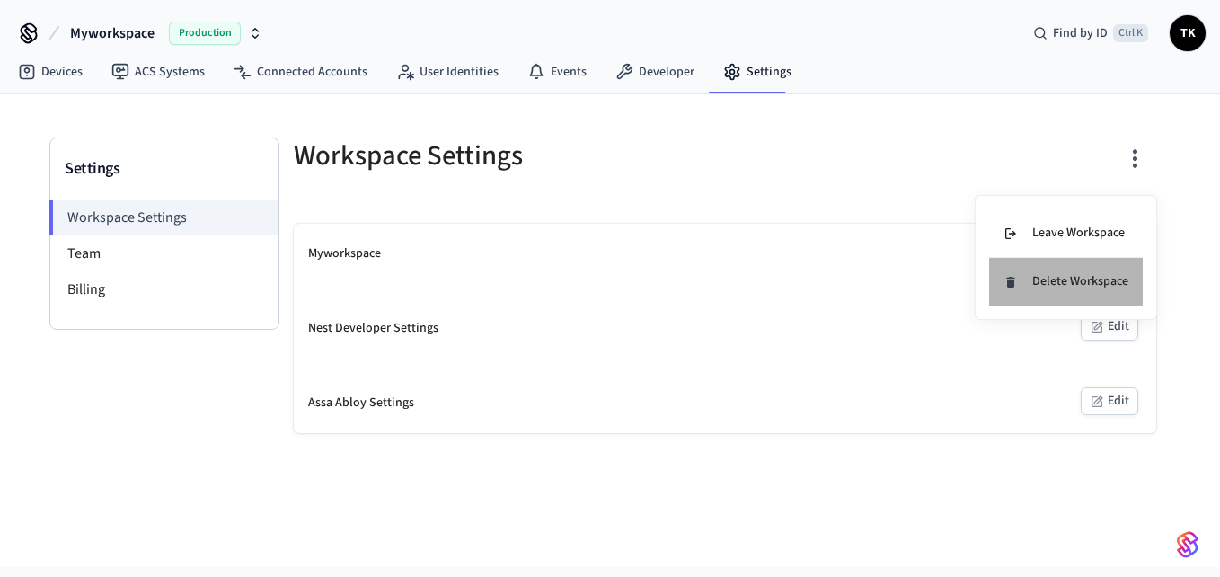
click at [1092, 271] on li "Delete Workspace" at bounding box center [1066, 282] width 154 height 48
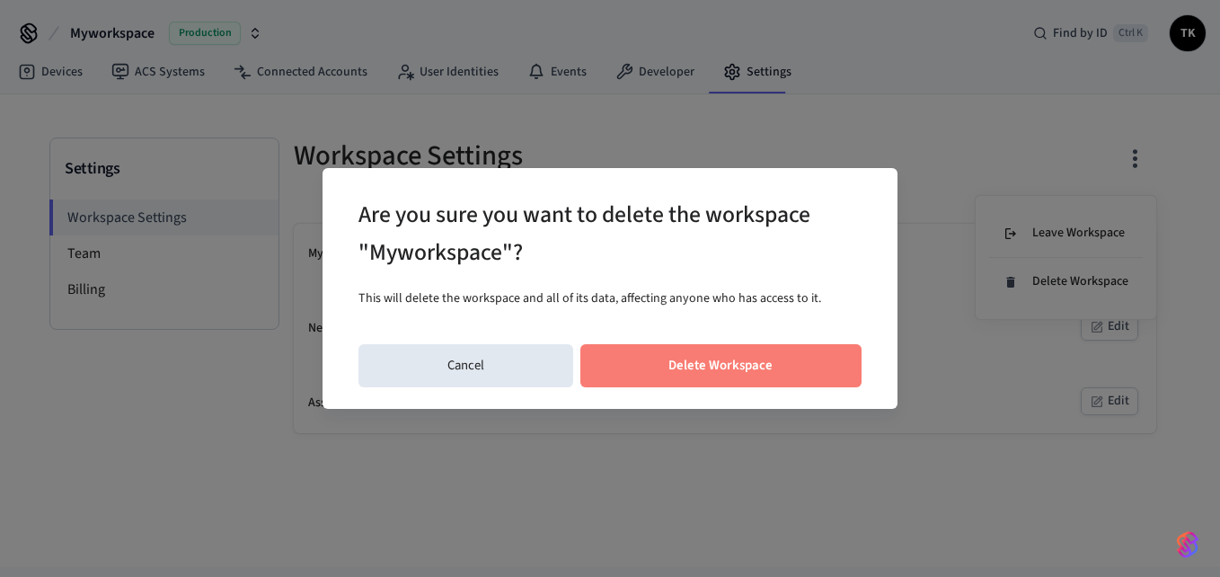
click at [732, 367] on button "Delete Workspace" at bounding box center [722, 365] width 282 height 43
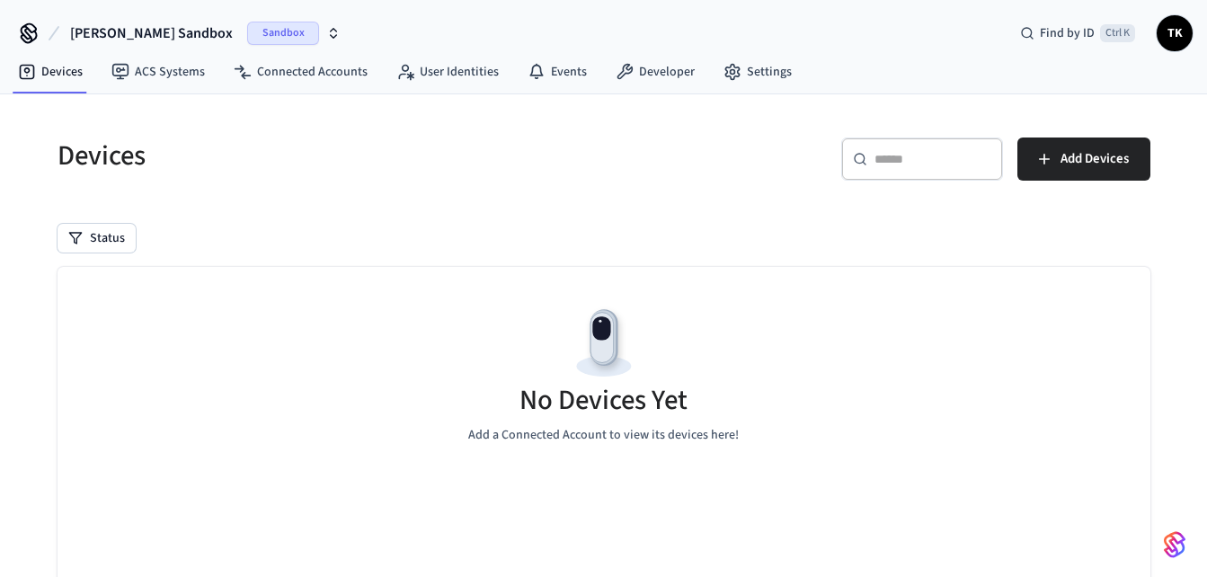
click at [156, 34] on span "[PERSON_NAME] Sandbox" at bounding box center [151, 33] width 163 height 22
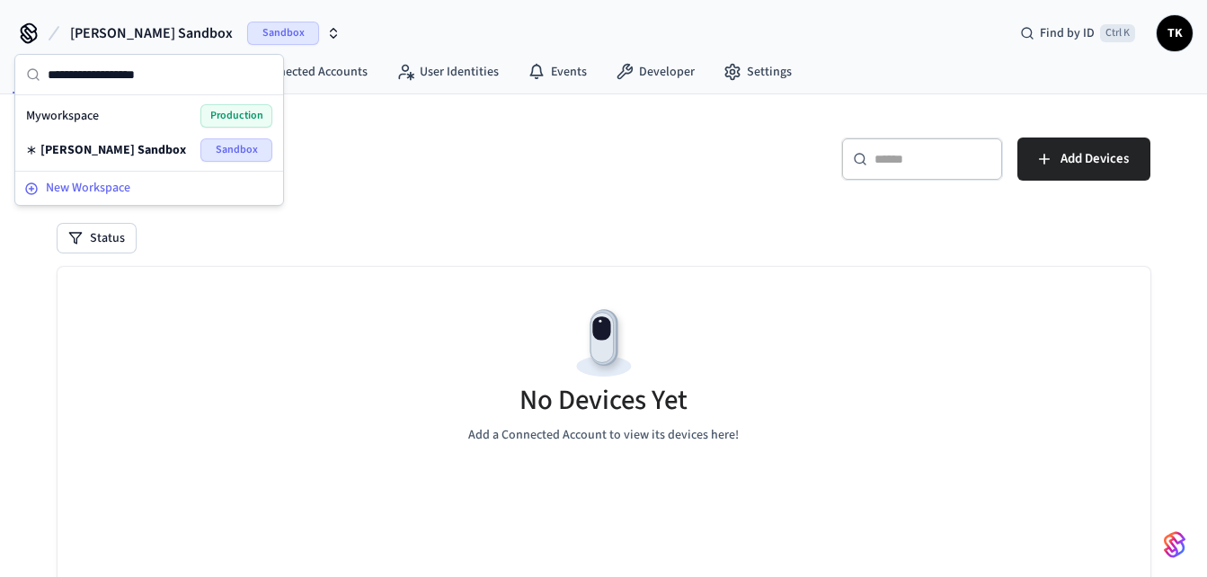
click at [102, 196] on span "New Workspace" at bounding box center [88, 188] width 84 height 19
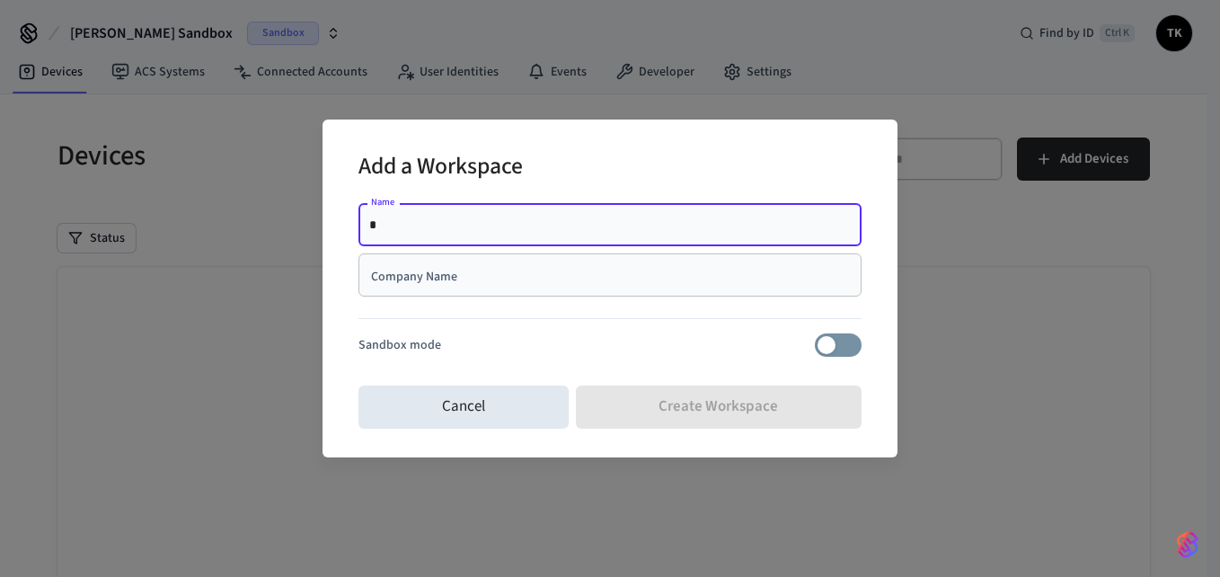
type input "**********"
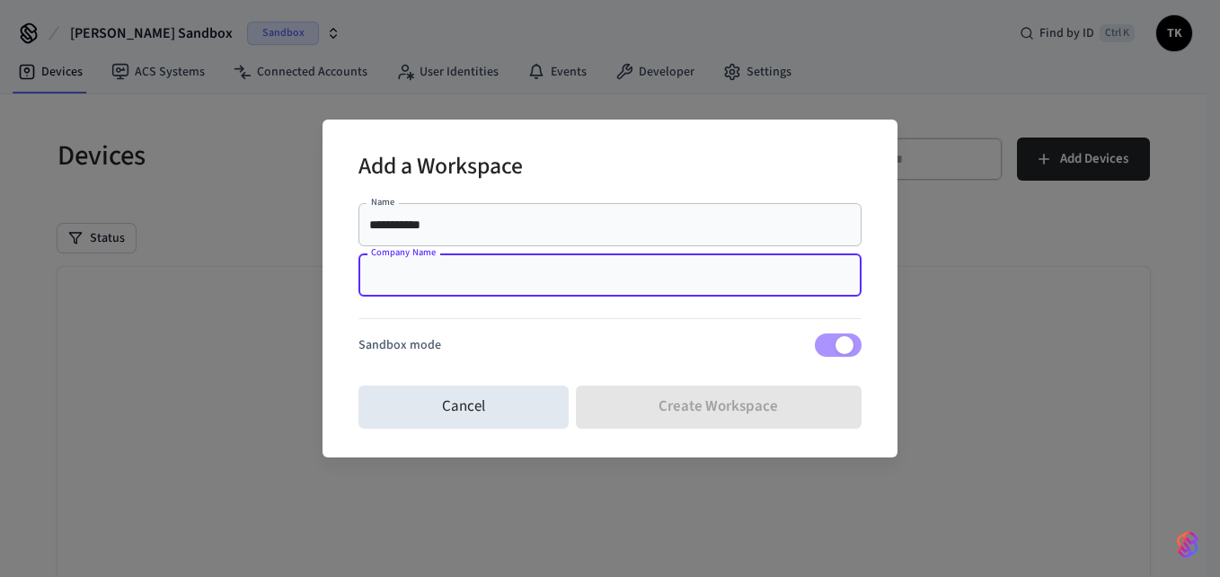
click at [678, 284] on input "Company Name" at bounding box center [610, 275] width 482 height 18
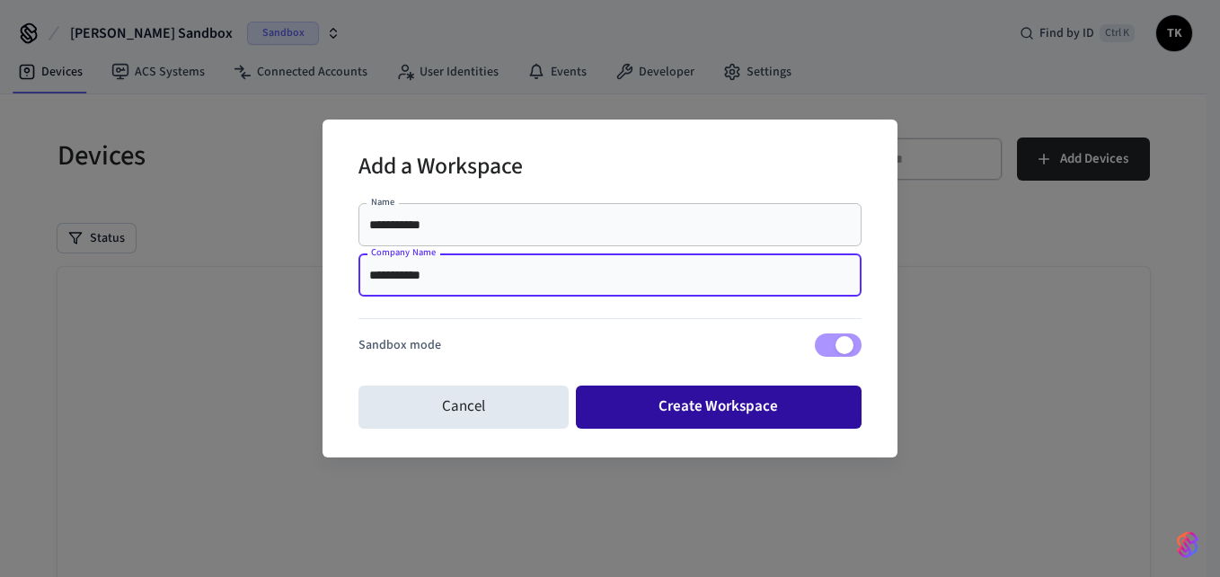
type input "**********"
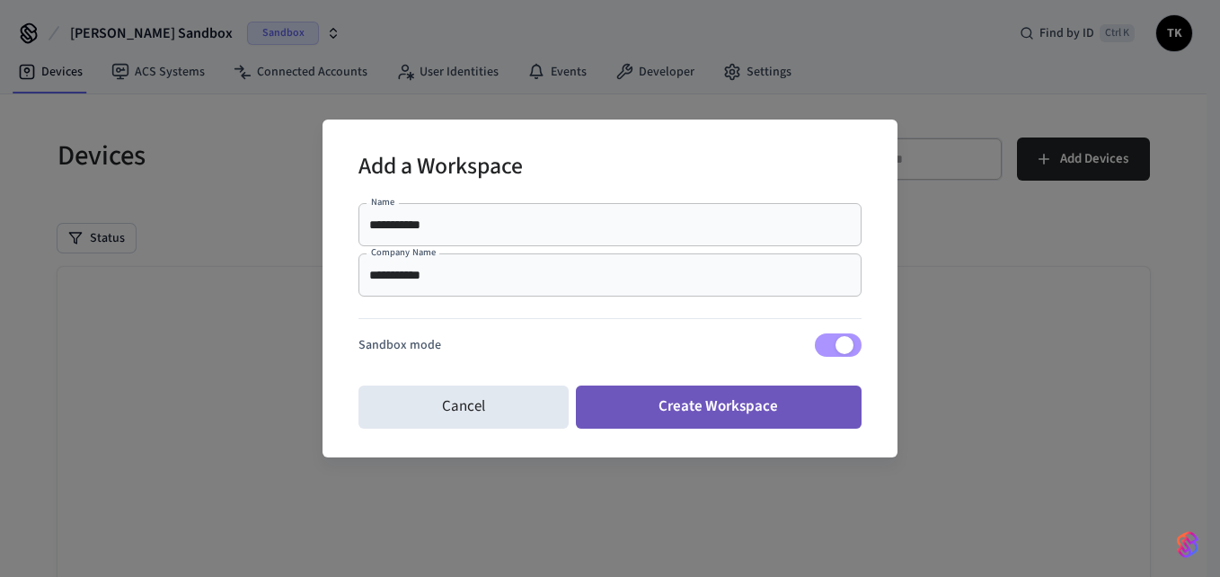
click at [764, 391] on button "Create Workspace" at bounding box center [719, 407] width 287 height 43
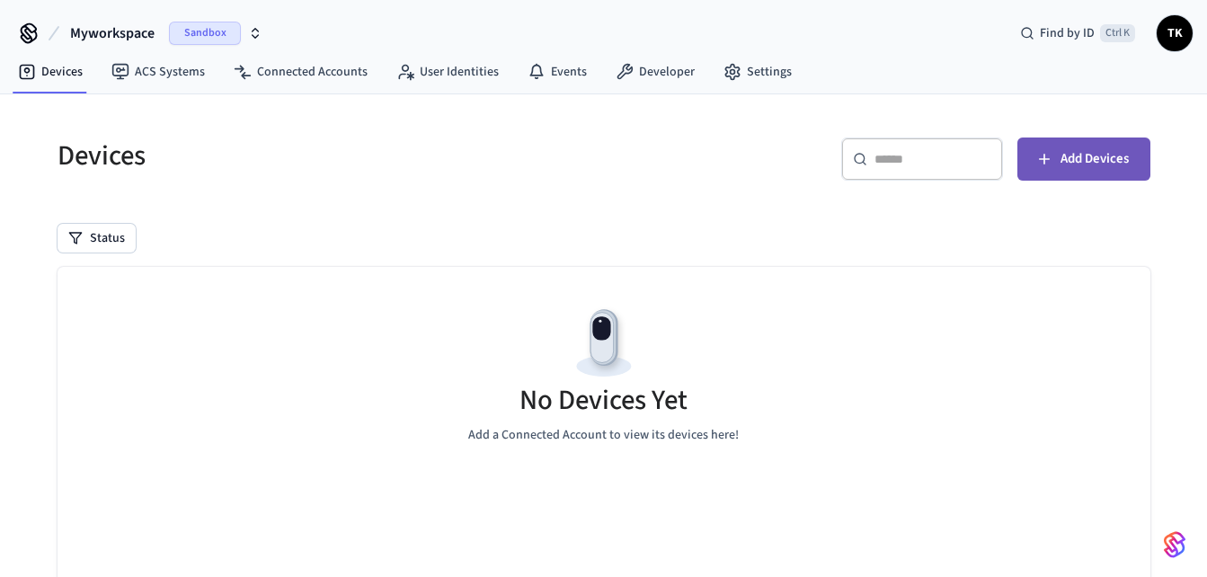
click at [1060, 137] on button "Add Devices" at bounding box center [1083, 158] width 133 height 43
